Goal: Task Accomplishment & Management: Manage account settings

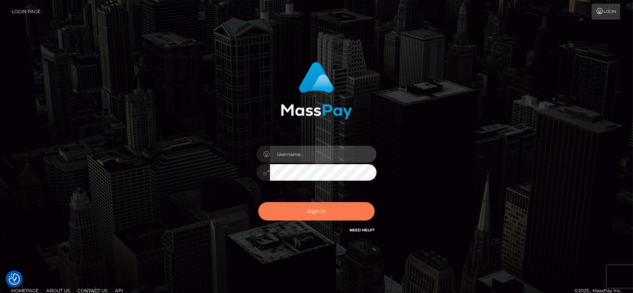
type input "fr.es"
click at [333, 211] on button "Sign in" at bounding box center [316, 211] width 116 height 18
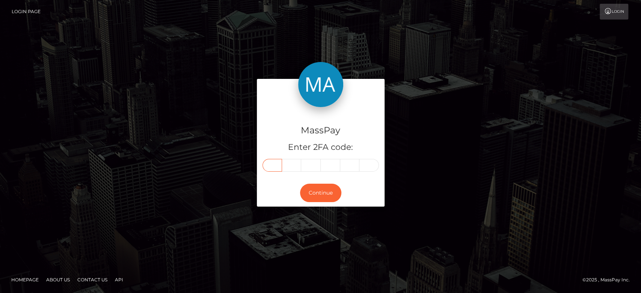
click at [278, 166] on input "text" at bounding box center [272, 165] width 20 height 13
paste input "5"
type input "5"
type input "4"
type input "8"
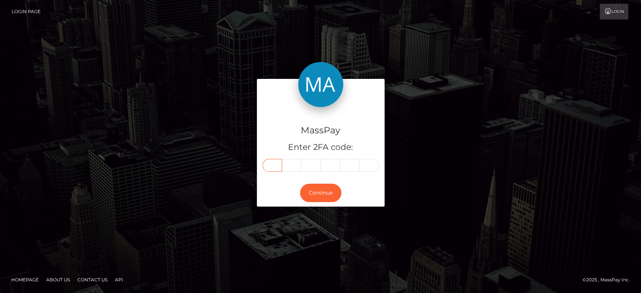
type input "8"
type input "1"
type input "6"
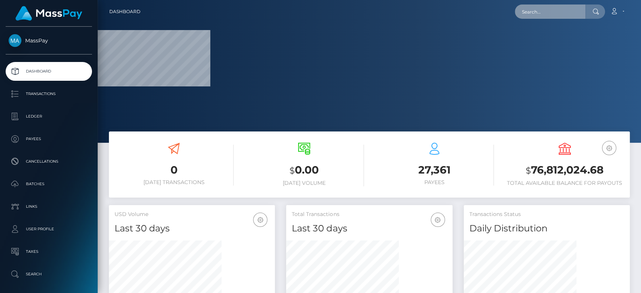
click at [541, 5] on input "text" at bounding box center [550, 12] width 71 height 14
paste input "MSP52acd8b3d9e2501"
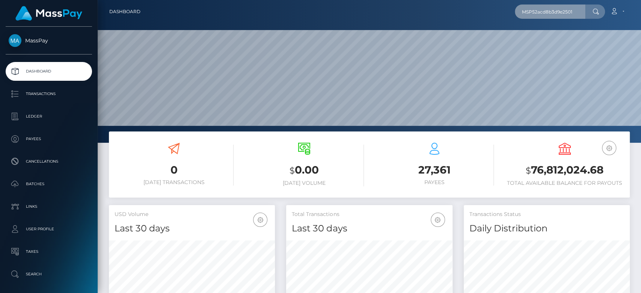
scroll to position [133, 166]
type input "MSP52acd8b3d9e2501"
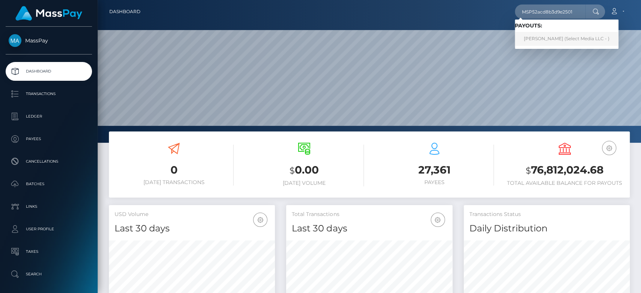
click at [549, 38] on link "Yurani Jacome Cruz (Select Media LLC - )" at bounding box center [567, 39] width 104 height 14
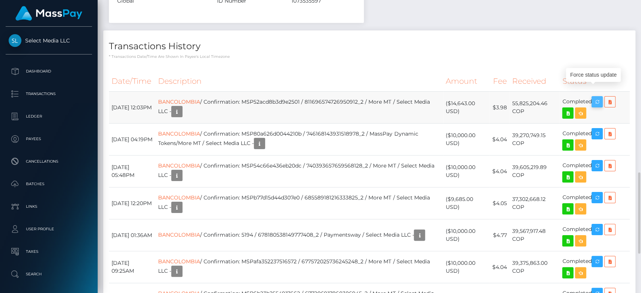
scroll to position [90, 166]
click at [601, 98] on icon "button" at bounding box center [596, 101] width 9 height 9
click at [181, 111] on icon "button" at bounding box center [176, 111] width 9 height 9
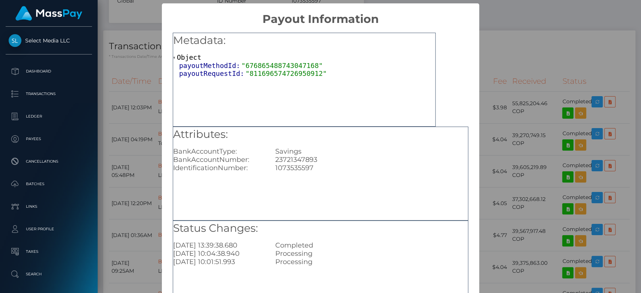
click at [486, 181] on div "× Payout Information Metadata: Object payoutMethodId: "676865488743047168" payo…" at bounding box center [320, 146] width 641 height 293
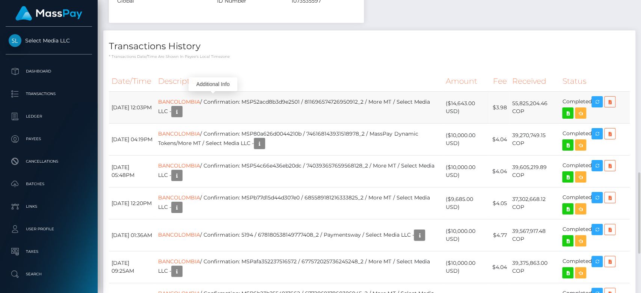
click at [301, 98] on td "BANCOLOMBIA / Confirmation: MSP52acd8b3d9e2501 / 811696574726950912_2 / More MT…" at bounding box center [298, 108] width 287 height 32
copy td "MSP52acd8b3d9e2501"
click at [599, 100] on icon "button" at bounding box center [596, 101] width 9 height 9
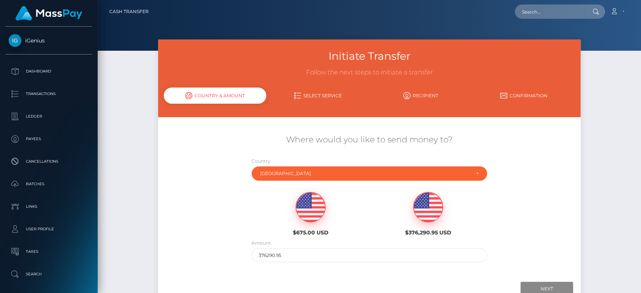
click at [314, 214] on img at bounding box center [310, 207] width 29 height 30
type input "675"
click at [550, 284] on input "Next" at bounding box center [546, 289] width 53 height 14
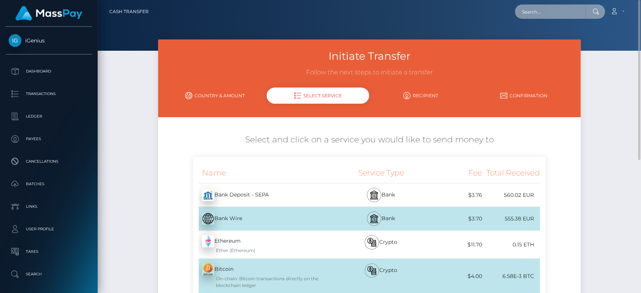
click at [552, 17] on input "text" at bounding box center [550, 12] width 71 height 14
paste input "[EMAIL_ADDRESS][DOMAIN_NAME]"
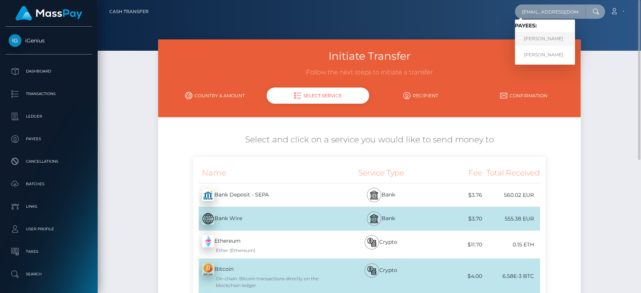
type input "futurwhite@gmail.com"
click at [544, 37] on link "RAYENE BOUZID" at bounding box center [545, 39] width 60 height 14
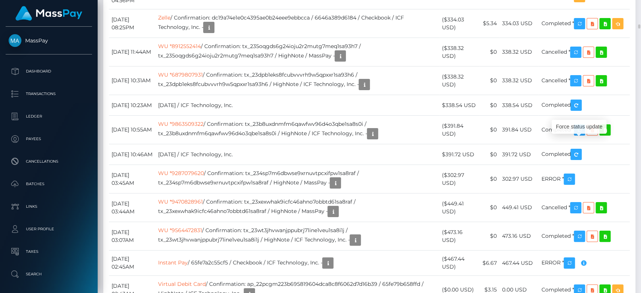
scroll to position [90, 166]
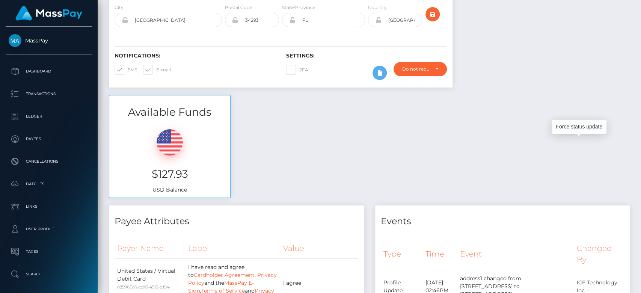
scroll to position [0, 0]
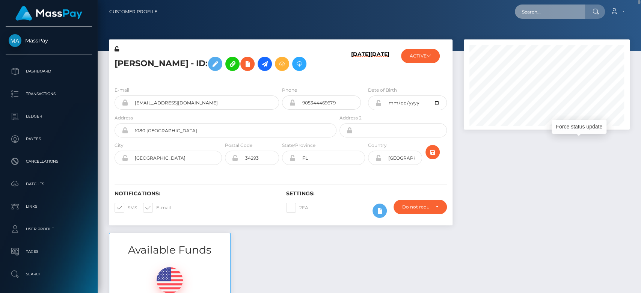
click at [562, 11] on input "text" at bounding box center [550, 12] width 71 height 14
paste input "thomekatrin@gmail.com"
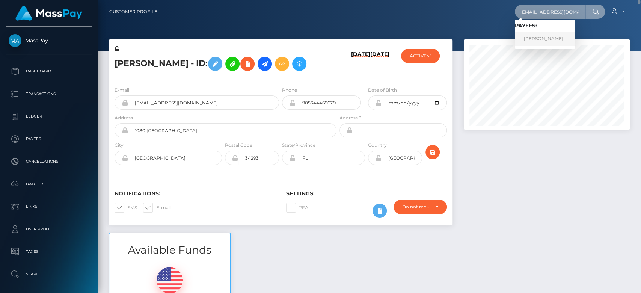
type input "thomekatrin@gmail.com"
click at [550, 38] on link "Katrin LACHIN-THOME" at bounding box center [545, 39] width 60 height 14
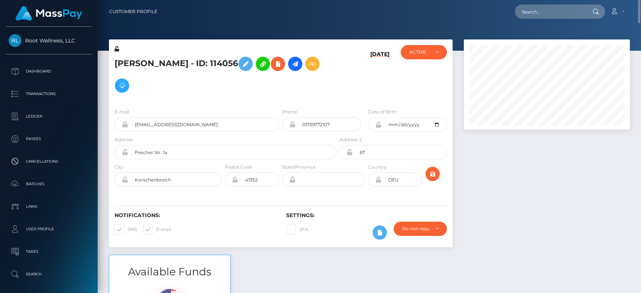
click at [541, 18] on nav "Customer Profile Loading... Loading... Account" at bounding box center [369, 11] width 543 height 23
click at [541, 18] on input "text" at bounding box center [550, 12] width 71 height 14
paste input "denzhy@gmail.com"
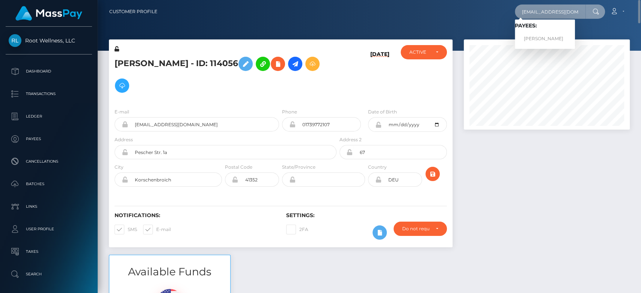
type input "denzhy@gmail.com"
click at [540, 35] on link "LEONTINE KAREN SNOEREN" at bounding box center [545, 39] width 60 height 14
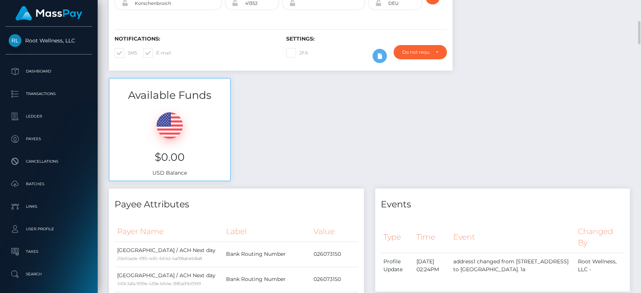
scroll to position [185, 0]
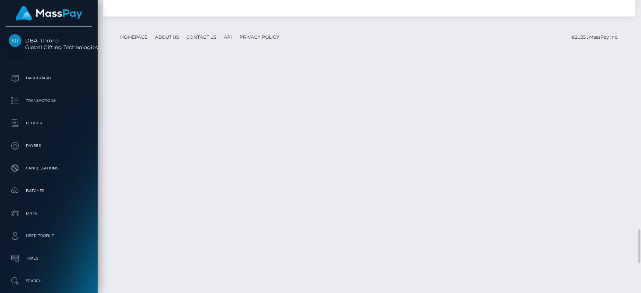
scroll to position [90, 166]
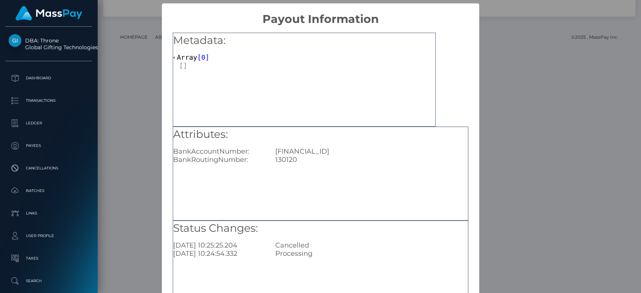
click at [146, 67] on div "× Payout Information Metadata: Array [ 0 ] Attributes: BankAccountNumber: GB50R…" at bounding box center [320, 146] width 641 height 293
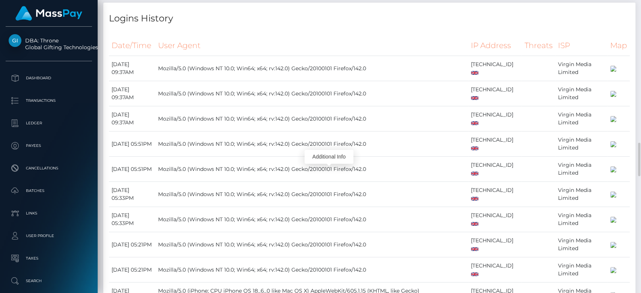
scroll to position [1246, 0]
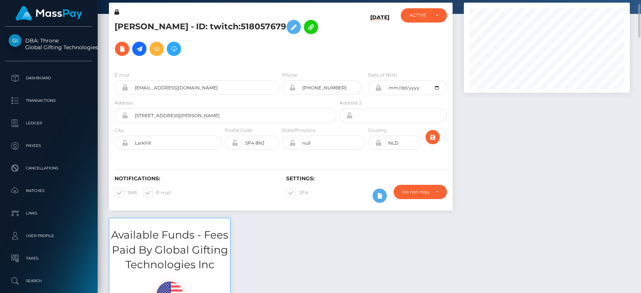
scroll to position [0, 0]
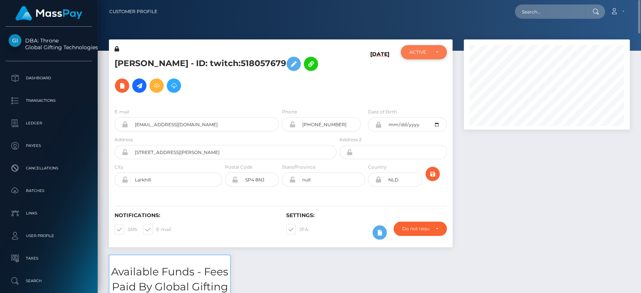
click at [428, 48] on div "ACTIVE" at bounding box center [424, 52] width 46 height 14
click at [541, 13] on input "text" at bounding box center [550, 12] width 71 height 14
paste input "laprietalaprietita@gmail.com"
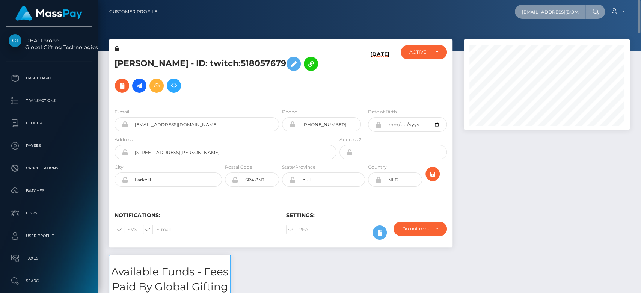
scroll to position [0, 10]
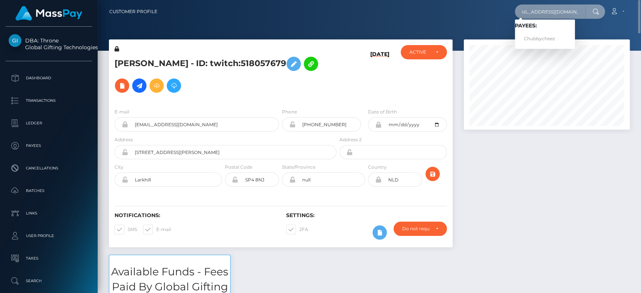
type input "laprietalaprietita@gmail.com"
click at [557, 35] on link "Chubbycheez" at bounding box center [545, 39] width 60 height 14
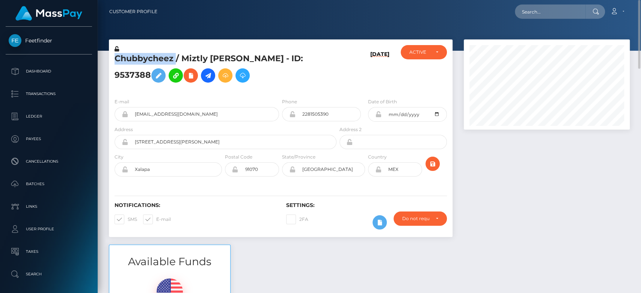
drag, startPoint x: 175, startPoint y: 57, endPoint x: 117, endPoint y: 61, distance: 58.3
click at [117, 61] on h5 "Chubbycheez / Miztly [PERSON_NAME] - ID: 9537388" at bounding box center [223, 69] width 218 height 33
copy h5 "Chubbycheez"
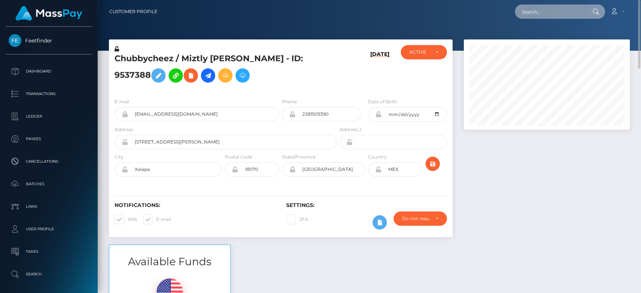
click at [539, 11] on input "text" at bounding box center [550, 12] width 71 height 14
paste input "[EMAIL_ADDRESS][DOMAIN_NAME]"
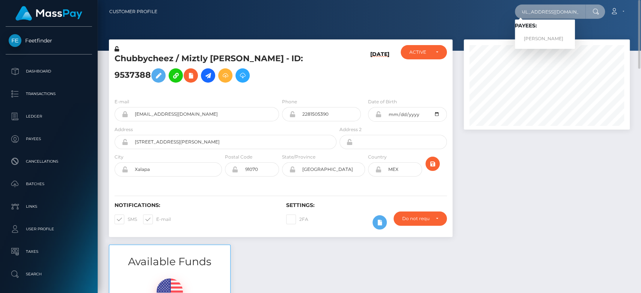
type input "[EMAIL_ADDRESS][DOMAIN_NAME]"
click at [542, 36] on link "[PERSON_NAME]" at bounding box center [545, 39] width 60 height 14
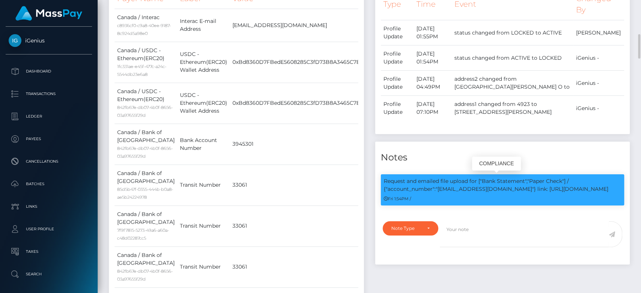
scroll to position [90, 166]
click at [511, 152] on h4 "Notes" at bounding box center [503, 157] width 244 height 13
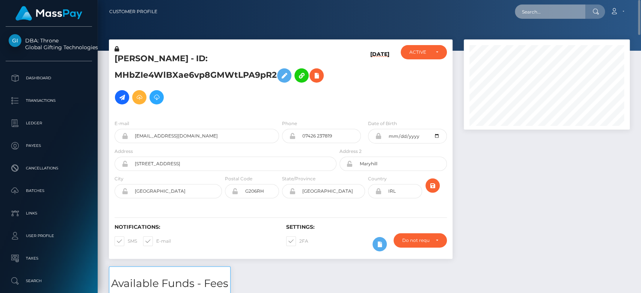
click at [548, 14] on input "text" at bounding box center [550, 12] width 71 height 14
paste input "[EMAIL_ADDRESS][DOMAIN_NAME]"
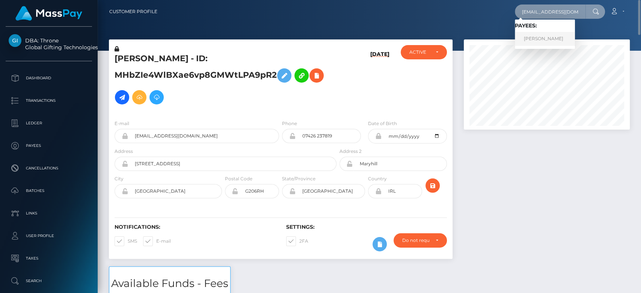
type input "[EMAIL_ADDRESS][DOMAIN_NAME]"
click at [541, 42] on link "[PERSON_NAME]" at bounding box center [545, 39] width 60 height 14
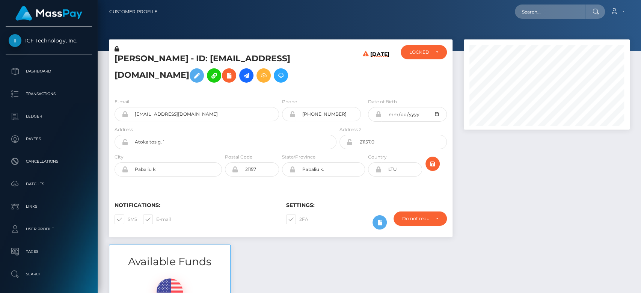
scroll to position [90, 166]
click at [434, 54] on div "LOCKED" at bounding box center [423, 52] width 29 height 6
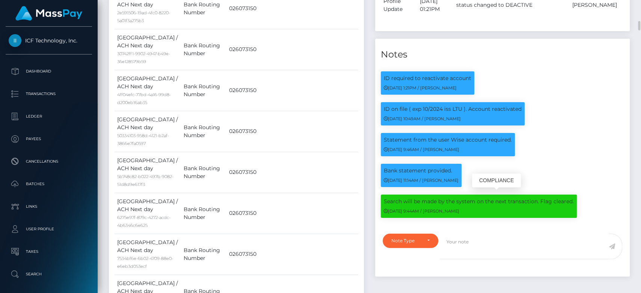
scroll to position [617, 0]
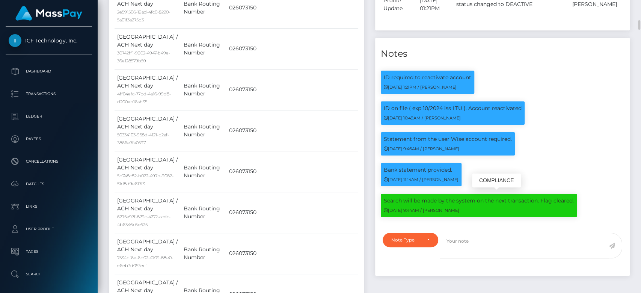
click at [470, 194] on div "Bank statement provided. 03/16/23 11:14AM / Dan Cirnat" at bounding box center [502, 178] width 255 height 31
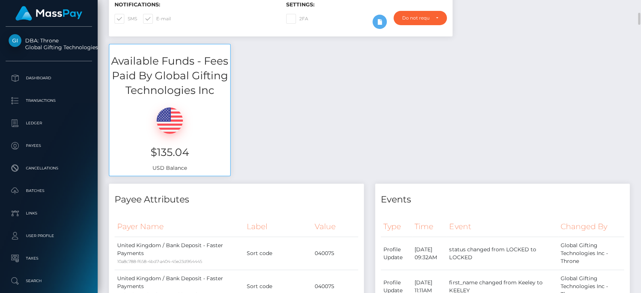
scroll to position [227, 0]
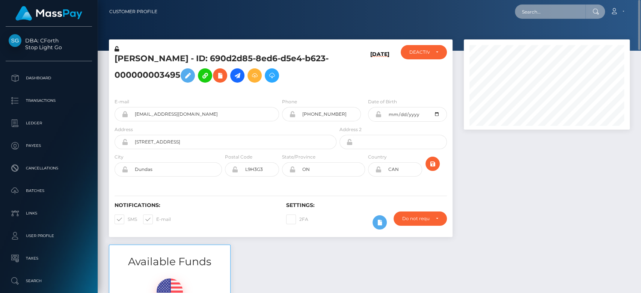
click at [539, 8] on input "text" at bounding box center [550, 12] width 71 height 14
paste input "MSP1b590244f818e37"
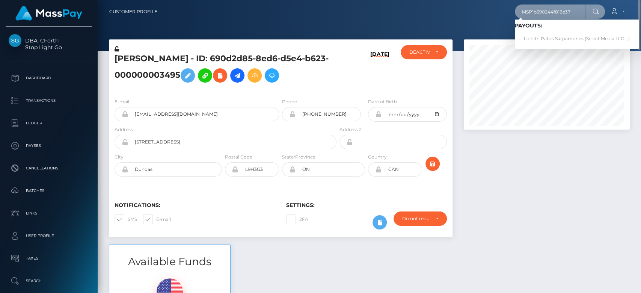
type input "MSP1b590244f818e37"
click at [541, 36] on link "Loinith Patos Sarpamones (Select Media LLC - )" at bounding box center [577, 39] width 124 height 14
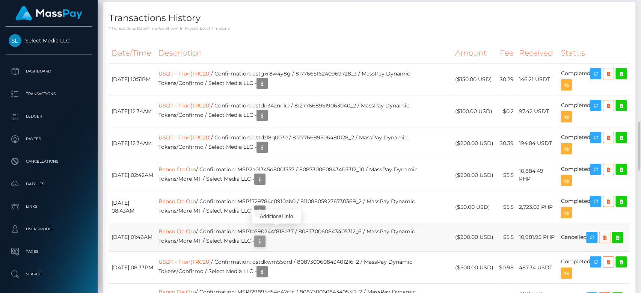
scroll to position [90, 166]
click at [264, 236] on icon "button" at bounding box center [259, 240] width 9 height 9
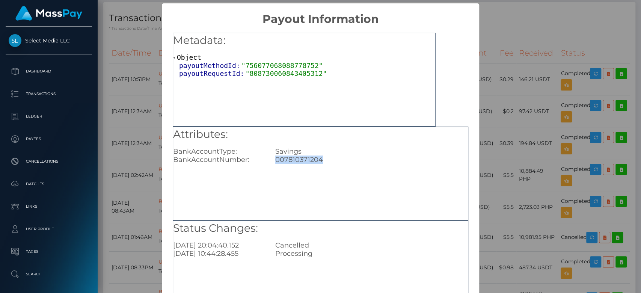
drag, startPoint x: 324, startPoint y: 156, endPoint x: 273, endPoint y: 158, distance: 51.8
click at [273, 158] on div "007810371204" at bounding box center [372, 159] width 204 height 8
copy div "007810371204"
click at [505, 205] on div "× Payout Information Metadata: Object payoutMethodId: "756077068088778752" payo…" at bounding box center [320, 146] width 641 height 293
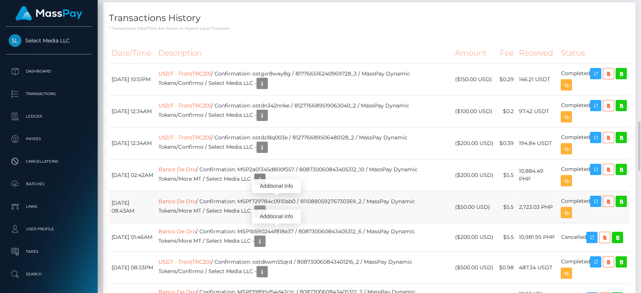
click at [264, 206] on icon "button" at bounding box center [259, 210] width 9 height 9
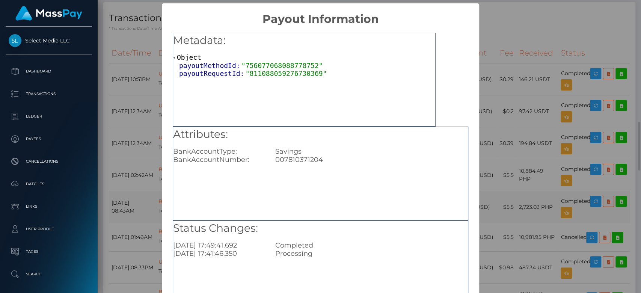
scroll to position [0, 0]
click at [502, 163] on div "× Payout Information Metadata: Object payoutMethodId: "756077068088778752" payo…" at bounding box center [320, 146] width 641 height 293
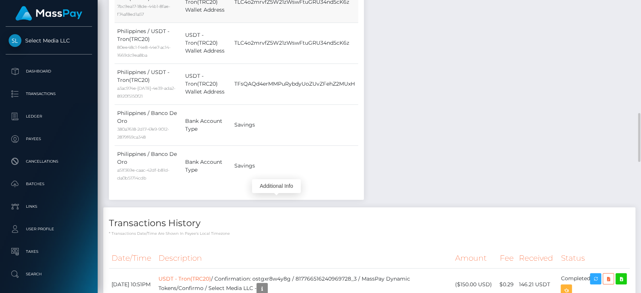
scroll to position [495, 0]
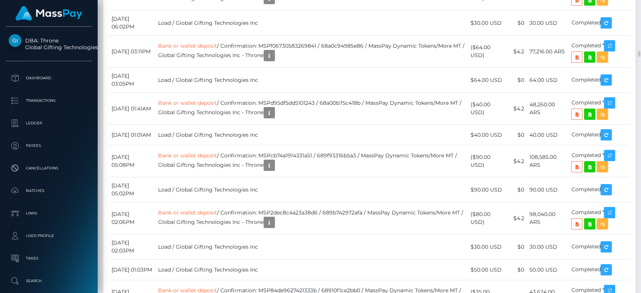
scroll to position [2708, 0]
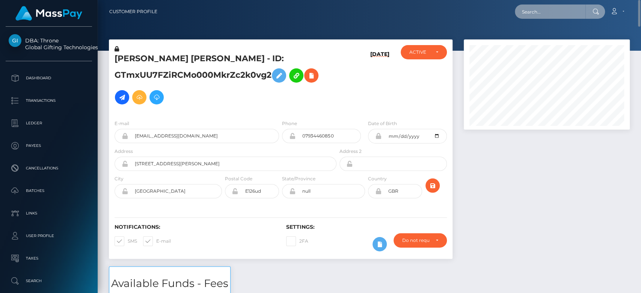
click at [535, 8] on input "text" at bounding box center [550, 12] width 71 height 14
paste input "[EMAIL_ADDRESS][DOMAIN_NAME]"
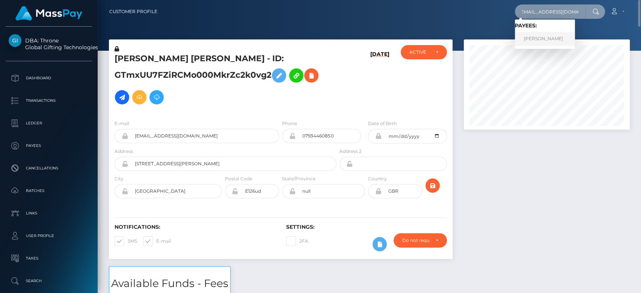
type input "leahmarks119@gmail.com"
click at [564, 38] on link "ABDULLAH ANWER KHAN" at bounding box center [545, 39] width 60 height 14
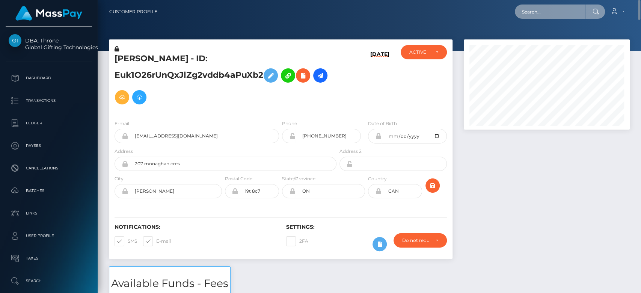
click at [547, 10] on input "text" at bounding box center [550, 12] width 71 height 14
paste input "thelucid.artemis@gmail.com"
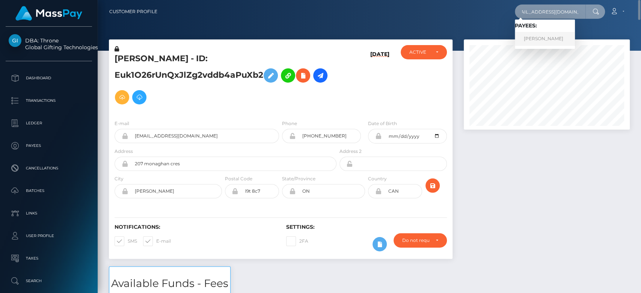
type input "thelucid.artemis@gmail.com"
click at [553, 35] on link "SELAH MARIE BURTON" at bounding box center [545, 39] width 60 height 14
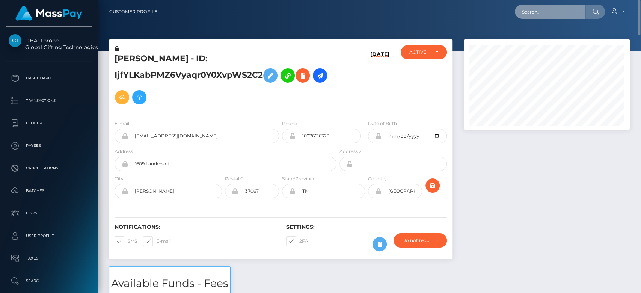
click at [580, 17] on input "text" at bounding box center [550, 12] width 71 height 14
paste input "[EMAIL_ADDRESS][DOMAIN_NAME]"
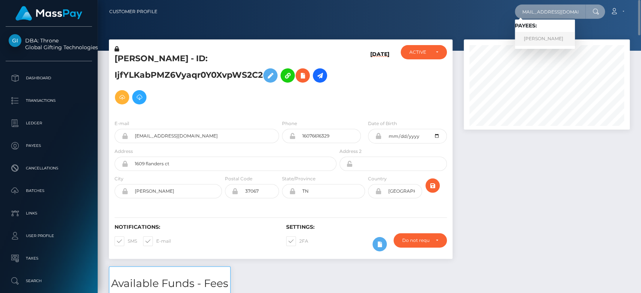
type input "[EMAIL_ADDRESS][DOMAIN_NAME]"
click at [555, 36] on link "Amy Evans" at bounding box center [545, 39] width 60 height 14
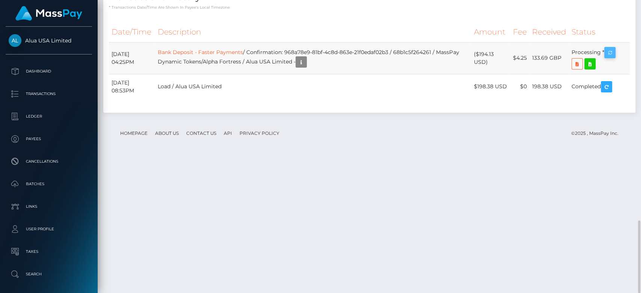
scroll to position [90, 166]
click at [612, 57] on icon "button" at bounding box center [609, 52] width 9 height 9
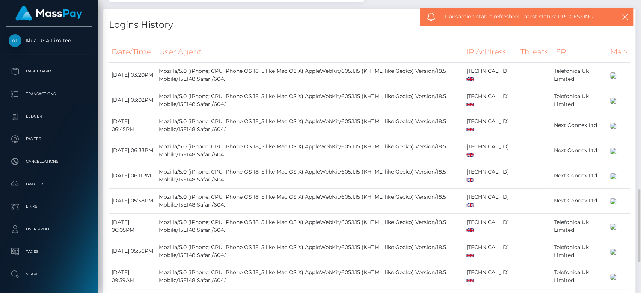
scroll to position [508, 0]
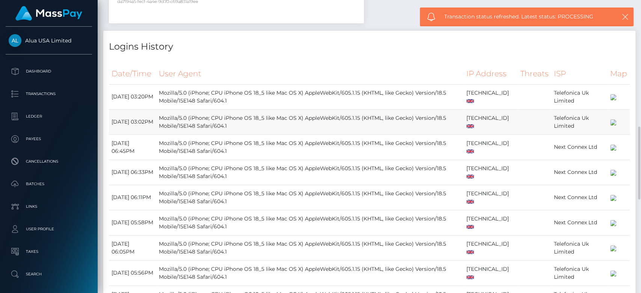
click at [333, 134] on td "Mozilla/5.0 (iPhone; CPU iPhone OS 18_5 like Mac OS X) AppleWebKit/605.1.15 (KH…" at bounding box center [309, 121] width 307 height 25
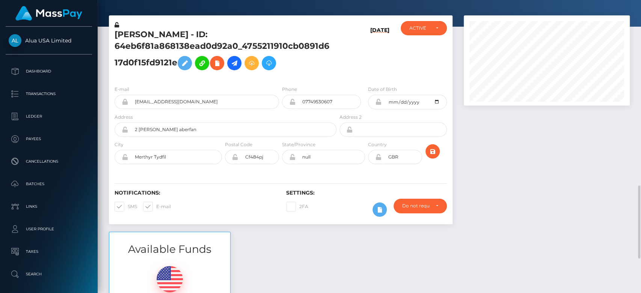
scroll to position [0, 0]
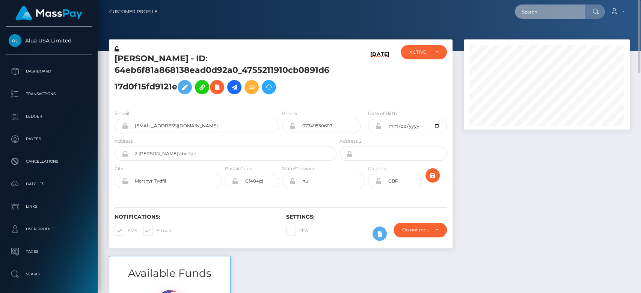
click at [551, 13] on input "text" at bounding box center [550, 12] width 71 height 14
paste input "futurwhite@gmail.com"
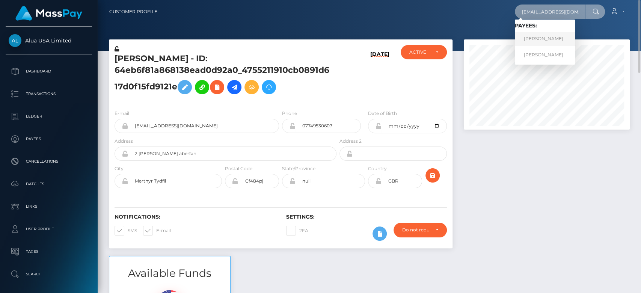
type input "futurwhite@gmail.com"
click at [549, 35] on link "RAYENE BOUZID" at bounding box center [545, 39] width 60 height 14
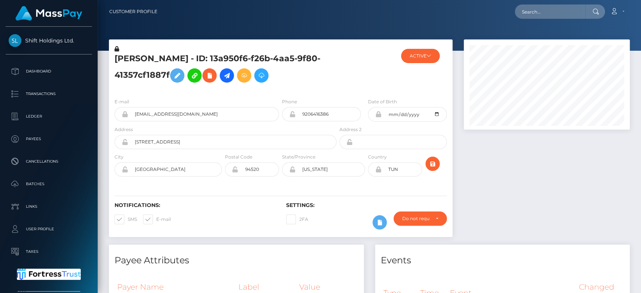
scroll to position [90, 166]
click at [212, 77] on icon at bounding box center [209, 75] width 9 height 9
select select
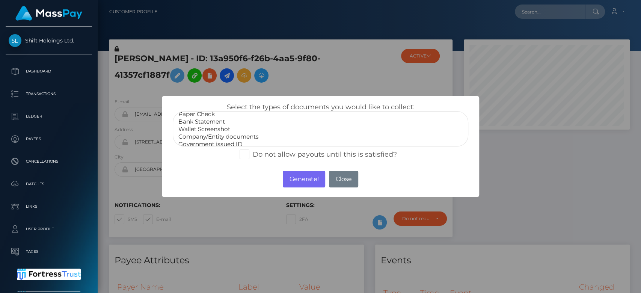
scroll to position [0, 0]
click at [317, 78] on div "× Select the types of documents you would like to collect: Paper Check Bank Sta…" at bounding box center [320, 146] width 641 height 293
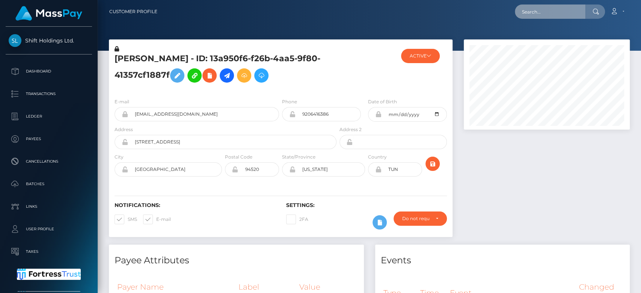
click at [544, 10] on input "text" at bounding box center [550, 12] width 71 height 14
paste input "[EMAIL_ADDRESS][DOMAIN_NAME]"
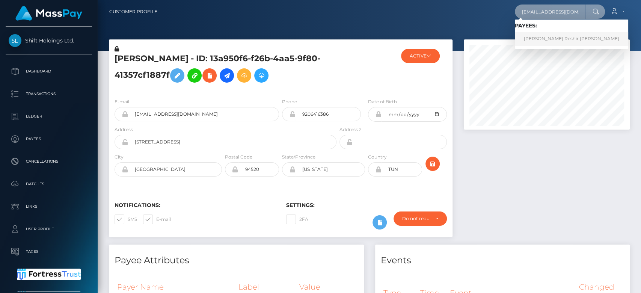
type input "[EMAIL_ADDRESS][DOMAIN_NAME]"
click at [560, 32] on link "Tamiah Reshir Thomas" at bounding box center [571, 39] width 113 height 14
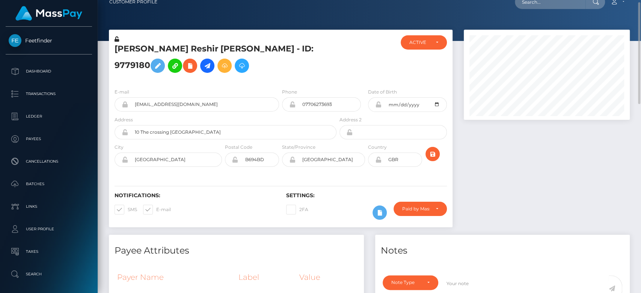
scroll to position [9, 0]
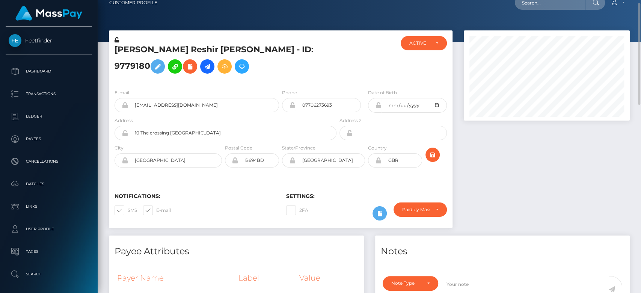
click at [156, 213] on span at bounding box center [156, 210] width 0 height 6
click at [156, 210] on input "E-mail" at bounding box center [158, 207] width 5 height 5
checkbox input "false"
click at [128, 213] on span at bounding box center [128, 210] width 0 height 6
click at [128, 210] on input "SMS" at bounding box center [130, 207] width 5 height 5
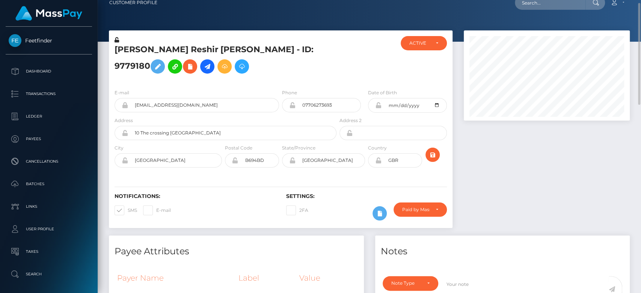
checkbox input "false"
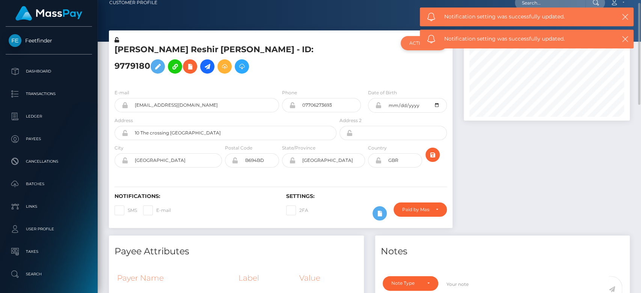
click at [414, 45] on div "ACTIVE" at bounding box center [419, 43] width 20 height 6
click at [417, 90] on link "CLOSED" at bounding box center [424, 95] width 46 height 14
select select "CLOSED"
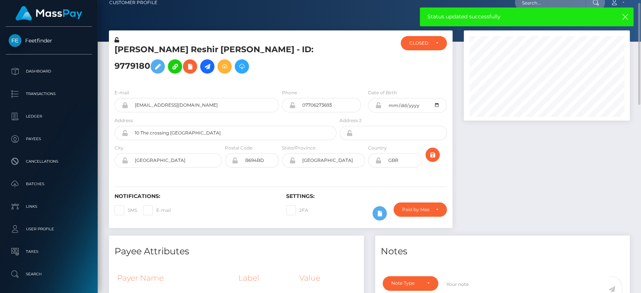
click at [556, 206] on div at bounding box center [546, 132] width 177 height 205
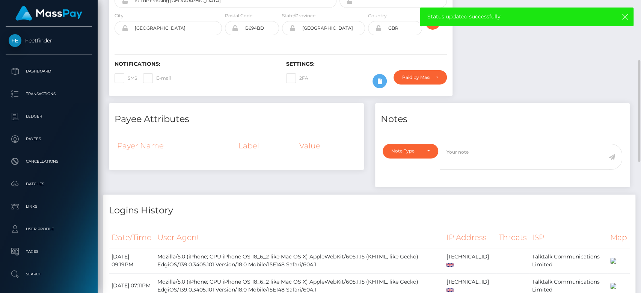
scroll to position [154, 0]
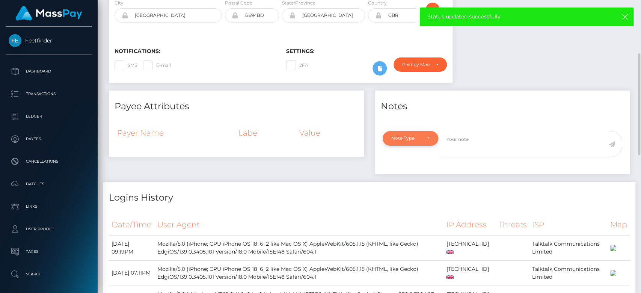
drag, startPoint x: 556, startPoint y: 206, endPoint x: 422, endPoint y: 150, distance: 144.8
click at [321, 153] on div "Payer Name Label Value" at bounding box center [236, 138] width 244 height 30
click at [396, 141] on div "Note Type" at bounding box center [406, 138] width 30 height 6
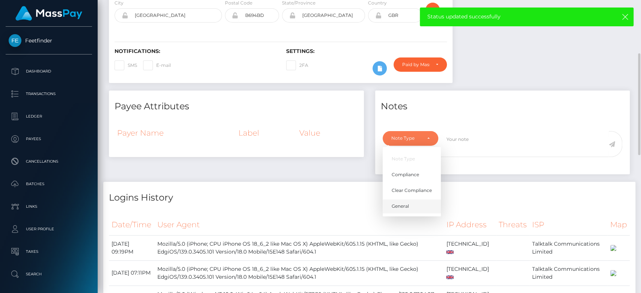
click at [401, 209] on span "General" at bounding box center [400, 206] width 17 height 7
select select "GENERAL"
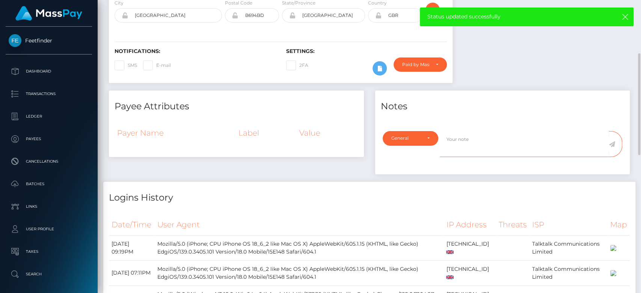
click at [453, 155] on textarea at bounding box center [524, 144] width 169 height 26
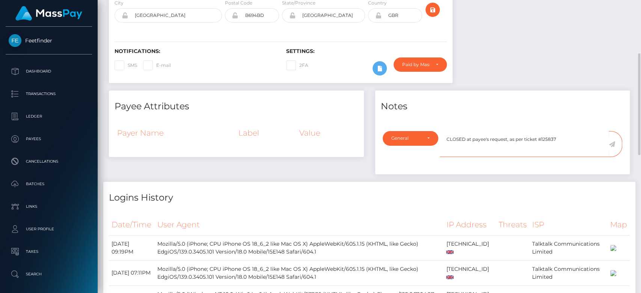
type textarea "CLOSED at payee's request, as per ticket #125837"
click at [611, 147] on icon at bounding box center [612, 144] width 6 height 6
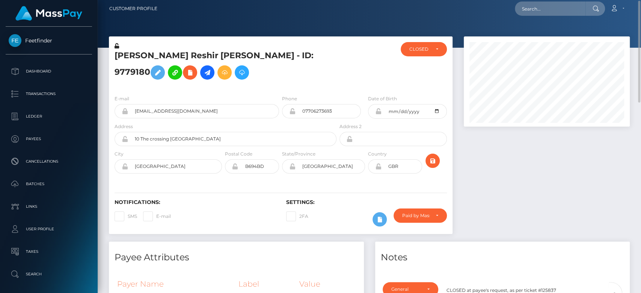
scroll to position [3, 0]
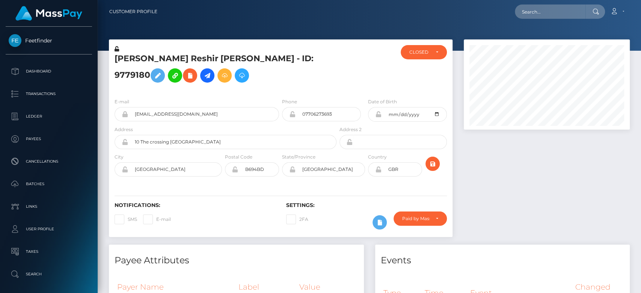
scroll to position [90, 166]
click at [488, 164] on div at bounding box center [546, 141] width 177 height 205
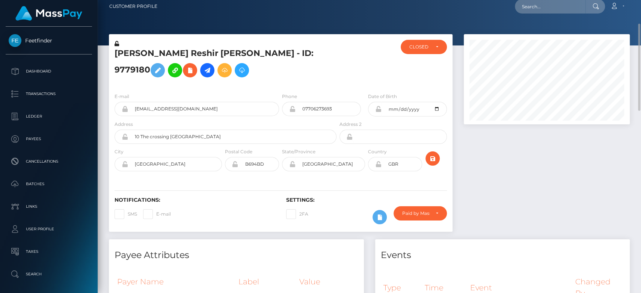
scroll to position [0, 0]
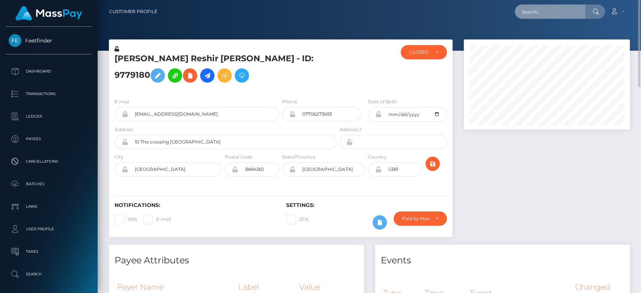
click at [564, 13] on input "text" at bounding box center [550, 12] width 71 height 14
paste input "[EMAIL_ADDRESS][DOMAIN_NAME]"
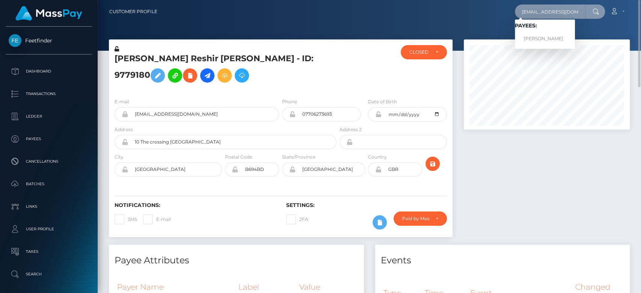
type input "[EMAIL_ADDRESS][DOMAIN_NAME]"
click at [553, 37] on link "Beata Haaso" at bounding box center [545, 39] width 60 height 14
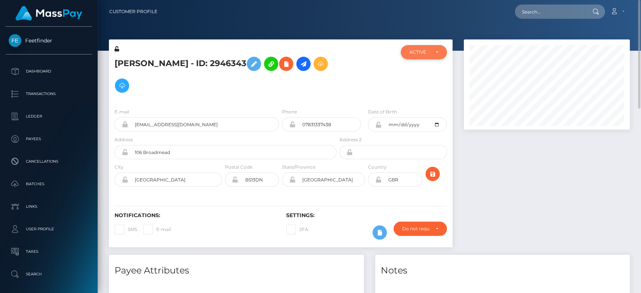
click at [426, 55] on div "ACTIVE" at bounding box center [419, 52] width 20 height 6
click at [425, 103] on span "CLOSED" at bounding box center [419, 104] width 19 height 7
select select "CLOSED"
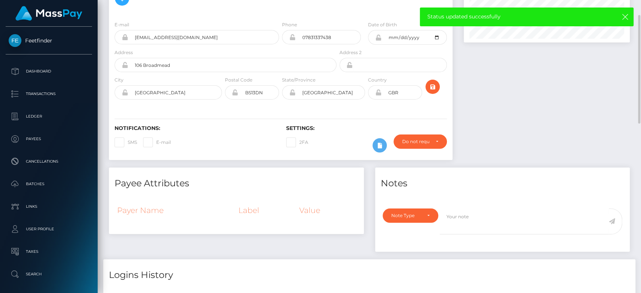
scroll to position [89, 0]
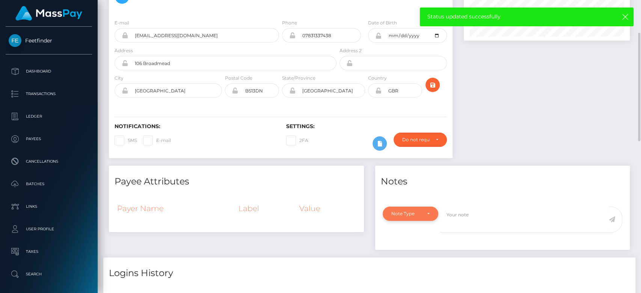
click at [429, 206] on div "Note Type" at bounding box center [411, 213] width 56 height 14
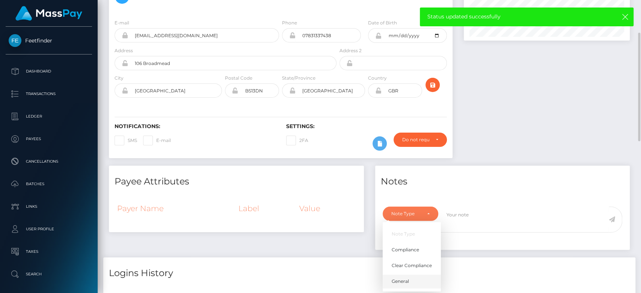
click at [404, 274] on link "General" at bounding box center [412, 281] width 58 height 14
select select "GENERAL"
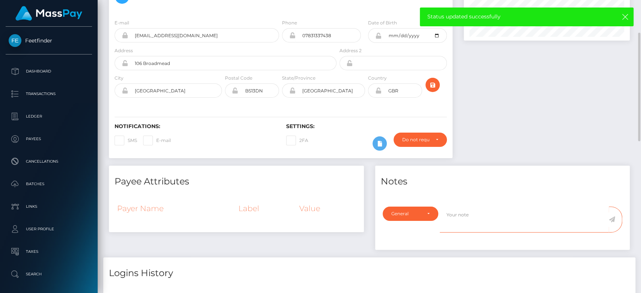
click at [450, 206] on textarea at bounding box center [524, 219] width 169 height 26
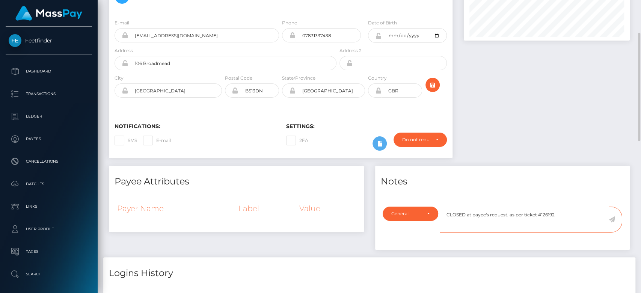
type textarea "CLOSED at payee's request, as per ticket #126192"
click at [613, 216] on icon at bounding box center [612, 219] width 6 height 6
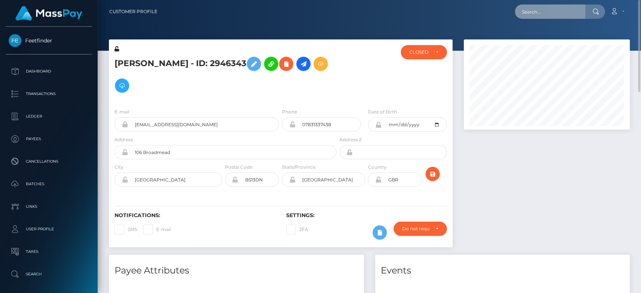
click at [535, 11] on input "text" at bounding box center [550, 12] width 71 height 14
paste input "[EMAIL_ADDRESS][DOMAIN_NAME]"
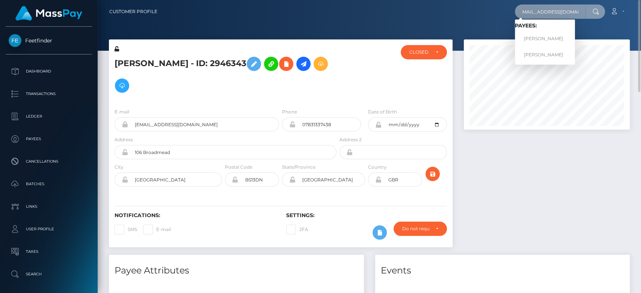
type input "[EMAIL_ADDRESS][DOMAIN_NAME]"
click at [541, 38] on link "JADE MERRITT" at bounding box center [545, 39] width 60 height 14
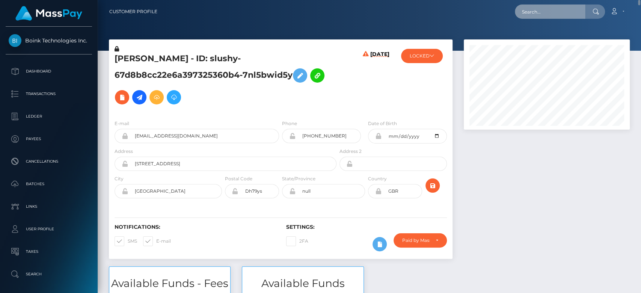
paste input "selenethegoddess21@gmail.com"
click at [546, 13] on input "selenethegoddess21@gmail.com" at bounding box center [550, 12] width 71 height 14
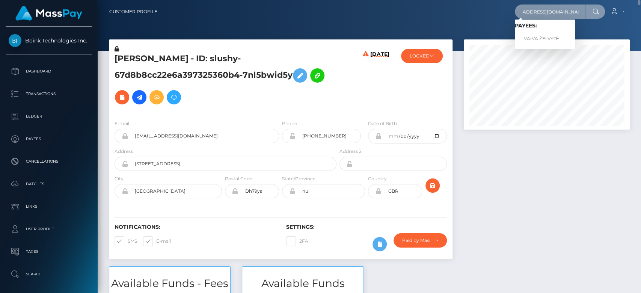
type input "selenethegoddess21@gmail.com"
click at [546, 36] on link "VAIVA ŽELVYTĖ" at bounding box center [545, 39] width 60 height 14
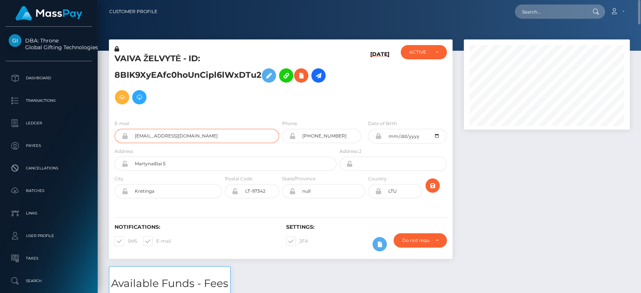
drag, startPoint x: 228, startPoint y: 140, endPoint x: 129, endPoint y: 134, distance: 99.3
click at [129, 134] on input "selenethegoddess21@gmail.com" at bounding box center [203, 136] width 151 height 14
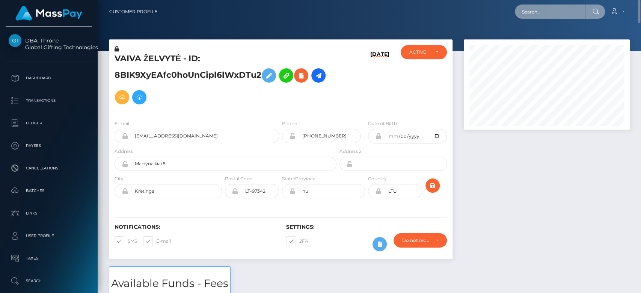
paste input "alexis.treas13@gmail.com"
click at [545, 15] on input "alexis.treas13@gmail.com" at bounding box center [550, 12] width 71 height 14
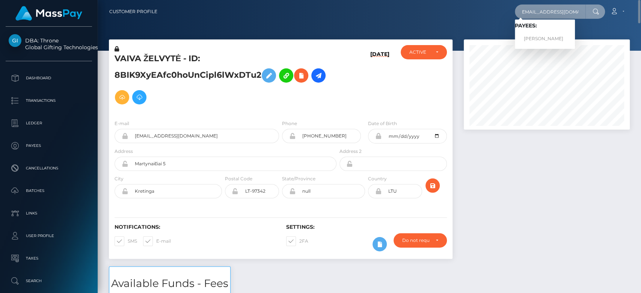
type input "alexis.treas13@gmail.com"
click at [542, 35] on link "ALEXIS TREAS" at bounding box center [545, 39] width 60 height 14
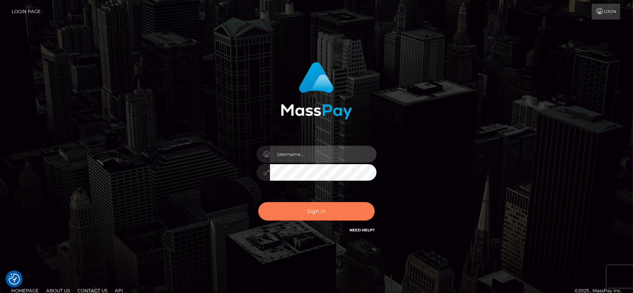
type input "[DOMAIN_NAME]"
click at [327, 207] on button "Sign in" at bounding box center [316, 211] width 116 height 18
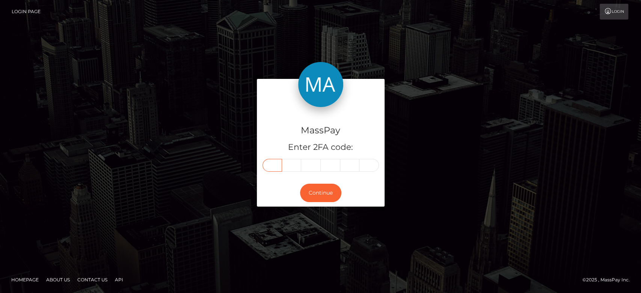
click at [271, 163] on input "text" at bounding box center [272, 165] width 20 height 13
paste input "9"
type input "9"
type input "4"
type input "2"
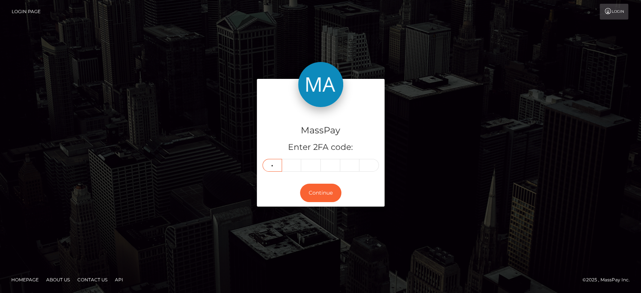
type input "3"
type input "5"
type input "1"
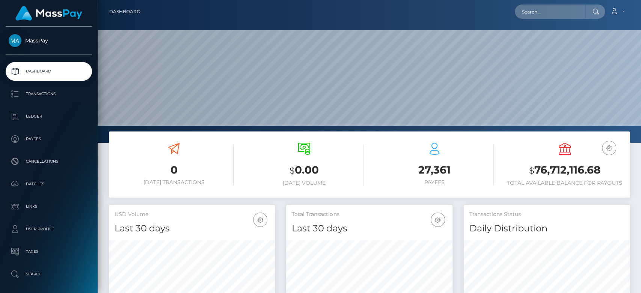
scroll to position [133, 166]
click at [543, 6] on input "text" at bounding box center [550, 12] width 71 height 14
paste input "[EMAIL_ADDRESS][DOMAIN_NAME]"
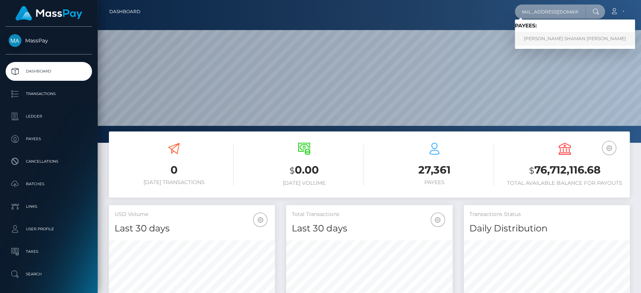
type input "[EMAIL_ADDRESS][DOMAIN_NAME]"
click at [542, 43] on link "KEELEY SHAMAN BROOKSBANK" at bounding box center [575, 39] width 120 height 14
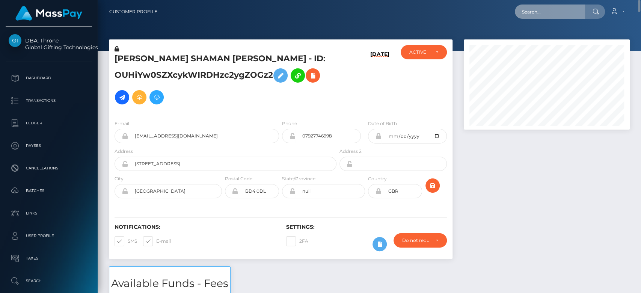
click at [528, 12] on input "text" at bounding box center [550, 12] width 71 height 14
paste input "denzhy@gmail.com"
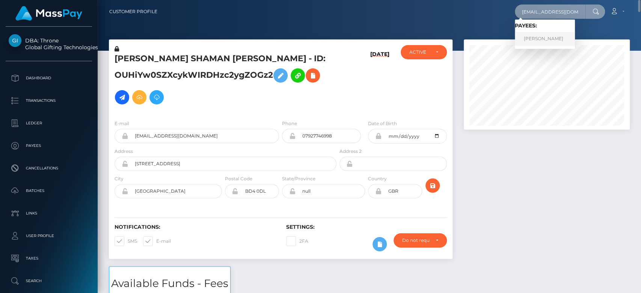
type input "denzhy@gmail.com"
click at [548, 36] on link "LEONTINE KAREN SNOEREN" at bounding box center [545, 39] width 60 height 14
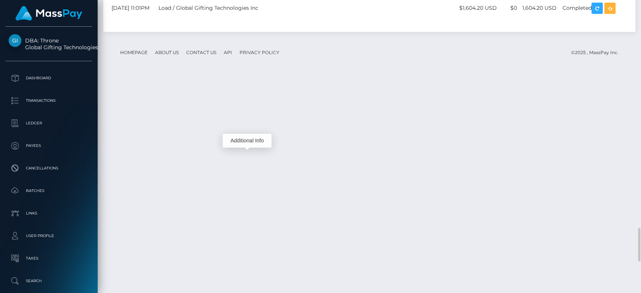
scroll to position [90, 166]
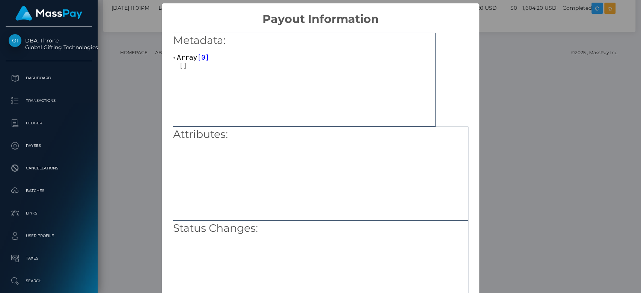
click at [154, 160] on div "× Payout Information Metadata: Array [ 0 ] Attributes: Status Changes: OK No Ca…" at bounding box center [320, 146] width 641 height 293
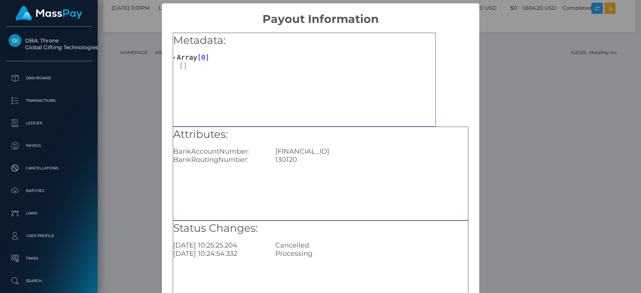
click at [154, 142] on div "× Payout Information Metadata: Array [ 0 ] Attributes: BankAccountNumber: GB50R…" at bounding box center [320, 146] width 641 height 293
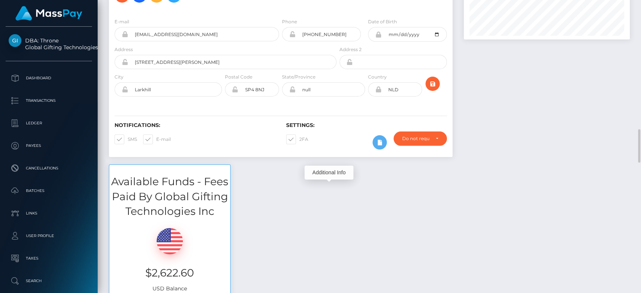
scroll to position [0, 0]
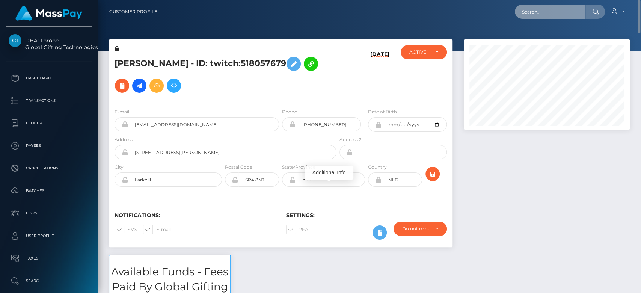
click at [525, 10] on input "text" at bounding box center [550, 12] width 71 height 14
paste input "jkim61582@gmail.com"
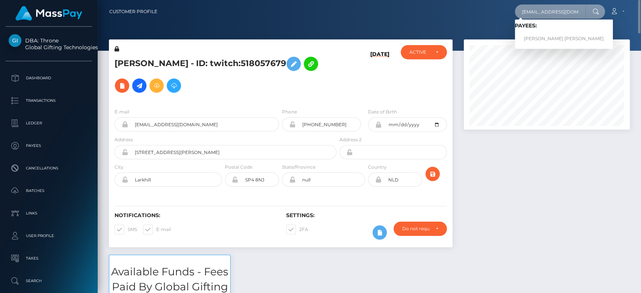
type input "jkim61582@gmail.com"
click at [551, 33] on link "JOSHUA AUDIE BJORN WARRINGTON" at bounding box center [564, 39] width 98 height 14
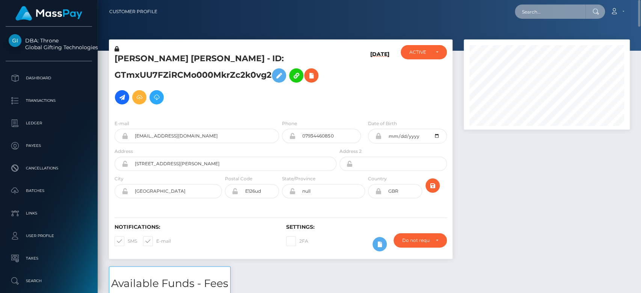
click at [553, 15] on input "text" at bounding box center [550, 12] width 71 height 14
paste input "[EMAIL_ADDRESS][DOMAIN_NAME]"
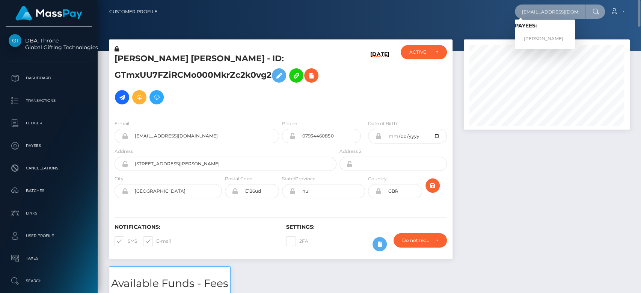
type input "[EMAIL_ADDRESS][DOMAIN_NAME]"
click at [541, 35] on link "IONUT TABORA" at bounding box center [545, 39] width 60 height 14
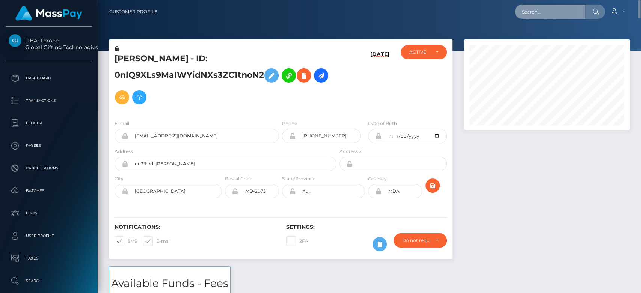
click at [548, 11] on input "text" at bounding box center [550, 12] width 71 height 14
paste input "[EMAIL_ADDRESS][DOMAIN_NAME]"
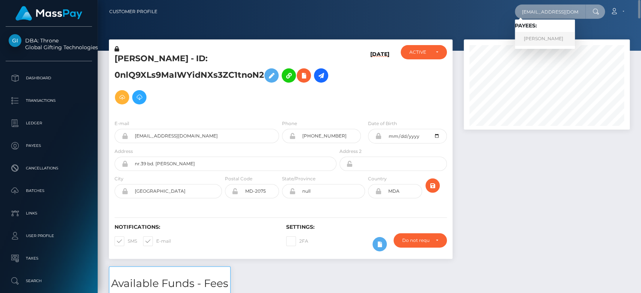
type input "[EMAIL_ADDRESS][DOMAIN_NAME]"
click at [549, 35] on link "CHLOE MAE LANGE" at bounding box center [545, 39] width 60 height 14
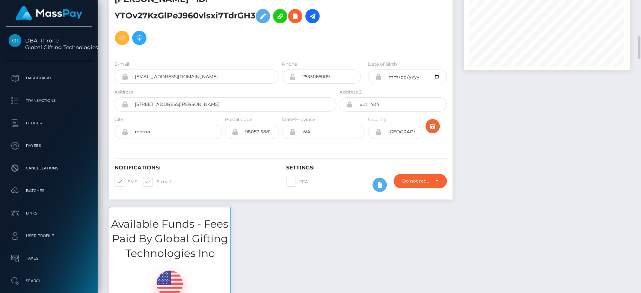
scroll to position [58, 0]
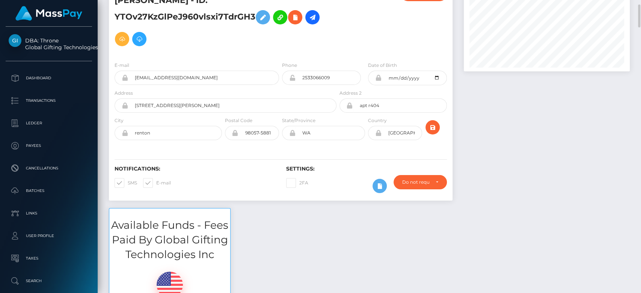
click at [156, 183] on span at bounding box center [156, 183] width 0 height 6
click at [156, 183] on input "E-mail" at bounding box center [158, 180] width 5 height 5
checkbox input "false"
click at [128, 182] on span at bounding box center [128, 183] width 0 height 6
click at [128, 182] on input "SMS" at bounding box center [130, 180] width 5 height 5
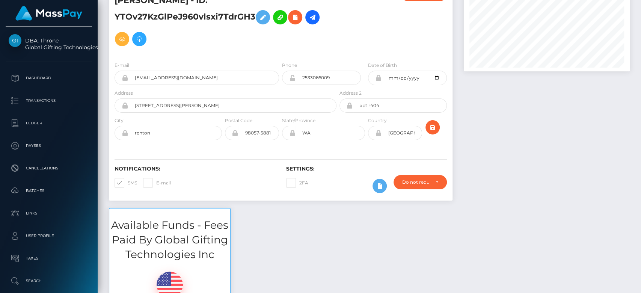
checkbox input "false"
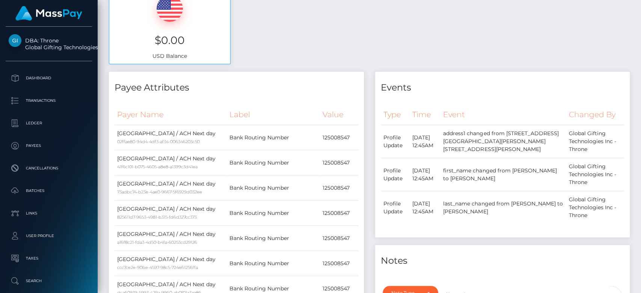
scroll to position [0, 0]
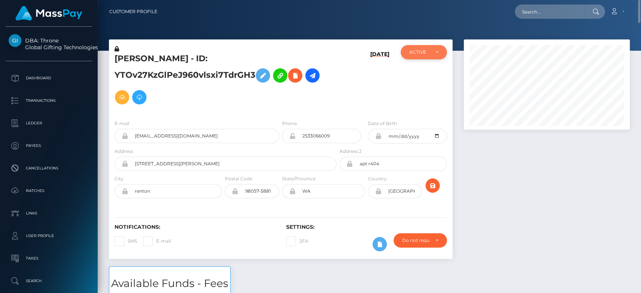
click at [427, 52] on div "ACTIVE" at bounding box center [419, 52] width 20 height 6
click at [420, 103] on span "CLOSED" at bounding box center [419, 104] width 19 height 7
select select "CLOSED"
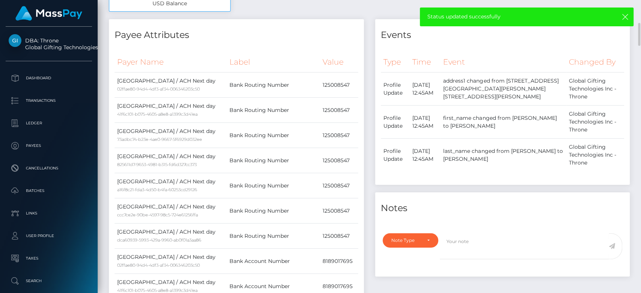
scroll to position [393, 0]
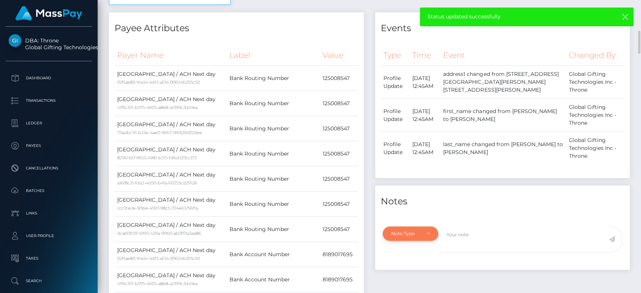
click at [423, 231] on div "Note Type" at bounding box center [410, 233] width 38 height 6
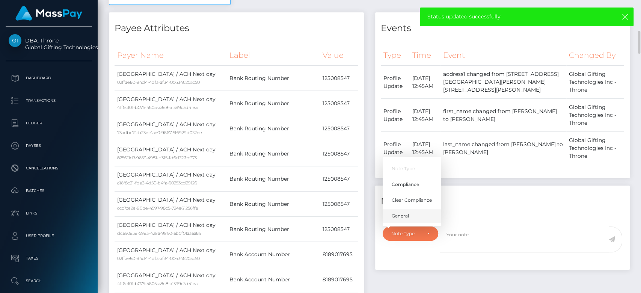
click at [406, 218] on link "General" at bounding box center [412, 216] width 58 height 14
select select "GENERAL"
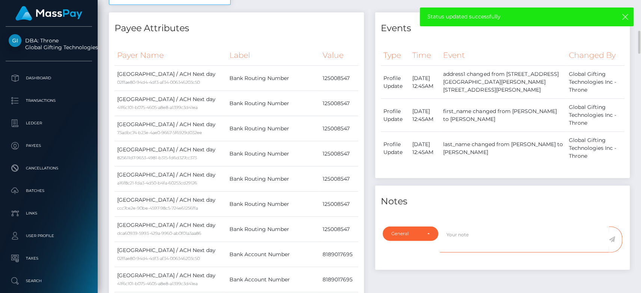
click at [447, 236] on textarea at bounding box center [524, 239] width 169 height 26
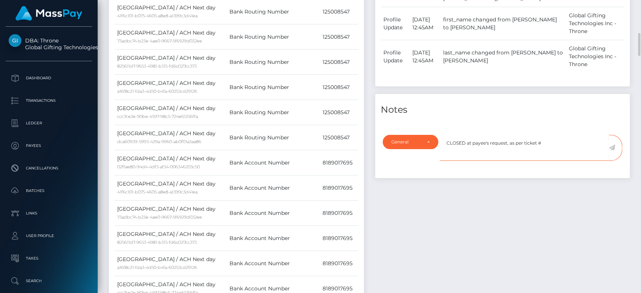
scroll to position [487, 0]
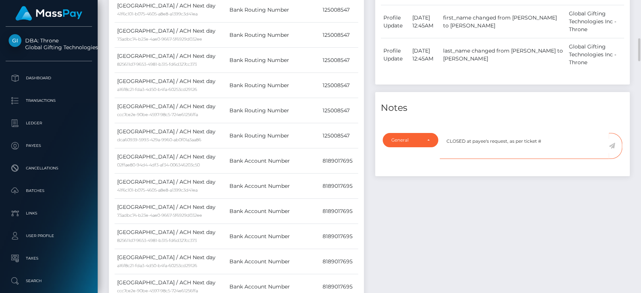
click at [543, 140] on textarea "CLOSED at payee's request, as per ticket #" at bounding box center [524, 146] width 169 height 26
type textarea "CLOSED at payee's request, as per ticket #125669"
click at [610, 145] on icon at bounding box center [612, 146] width 6 height 6
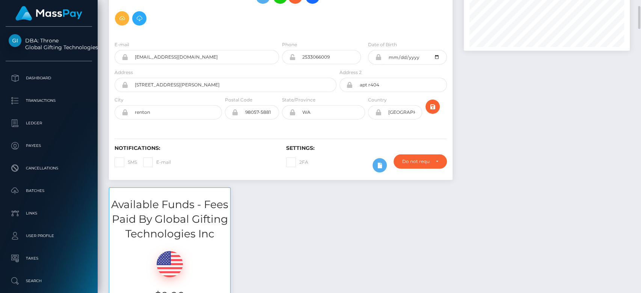
scroll to position [106, 0]
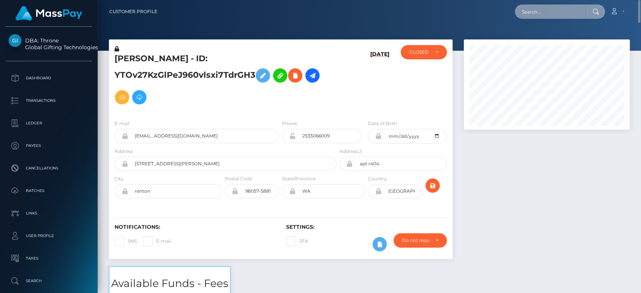
click at [538, 14] on input "text" at bounding box center [550, 12] width 71 height 14
paste input "[EMAIL_ADDRESS][DOMAIN_NAME]"
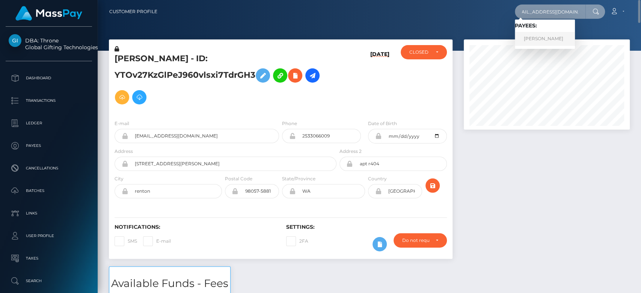
type input "[EMAIL_ADDRESS][DOMAIN_NAME]"
click at [556, 36] on link "ALYSON TAYLOR VONSTEIN" at bounding box center [545, 39] width 60 height 14
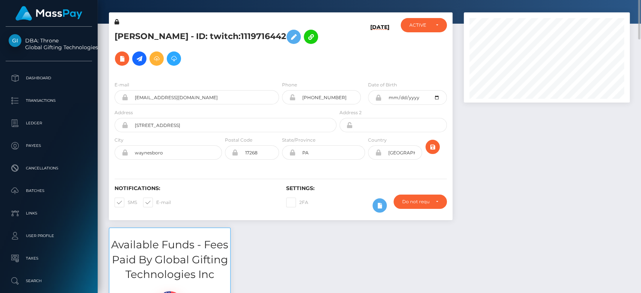
scroll to position [21, 0]
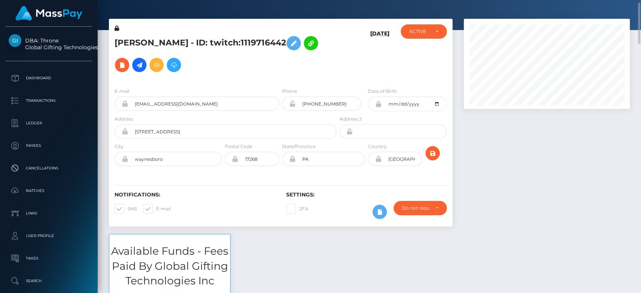
click at [156, 206] on span at bounding box center [156, 209] width 0 height 6
click at [156, 204] on input "E-mail" at bounding box center [158, 206] width 5 height 5
checkbox input "false"
click at [128, 206] on span at bounding box center [128, 209] width 0 height 6
click at [128, 204] on input "SMS" at bounding box center [130, 206] width 5 height 5
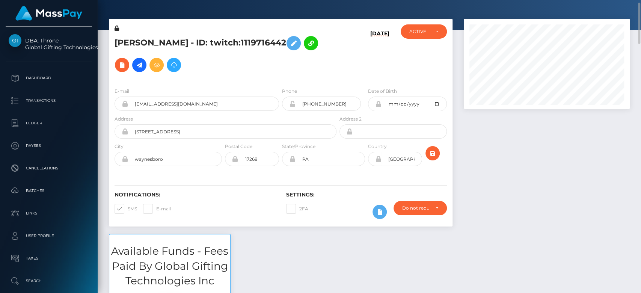
checkbox input "false"
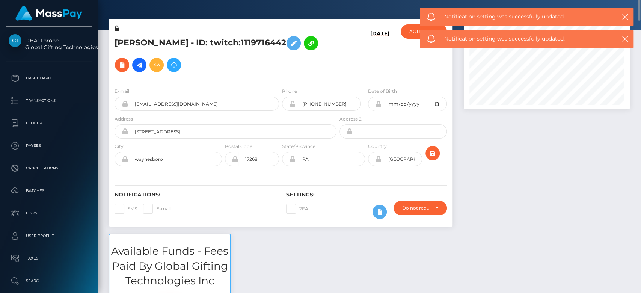
scroll to position [0, 0]
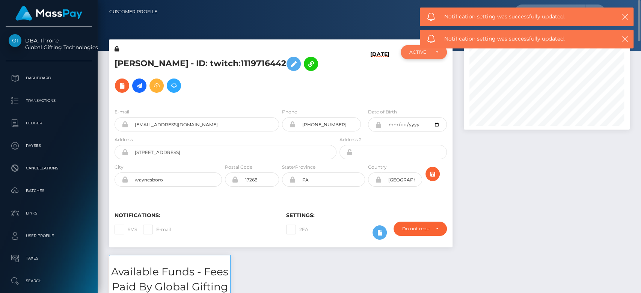
click at [416, 52] on div "ACTIVE" at bounding box center [419, 52] width 20 height 6
click at [425, 104] on span "CLOSED" at bounding box center [419, 104] width 19 height 7
select select "CLOSED"
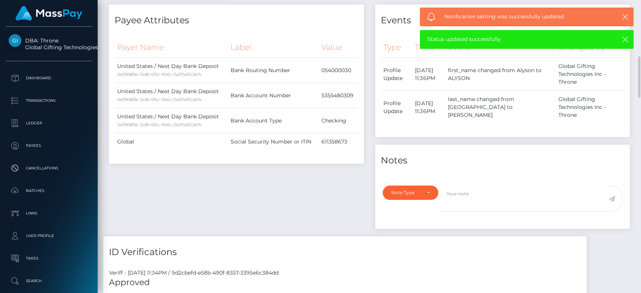
scroll to position [392, 0]
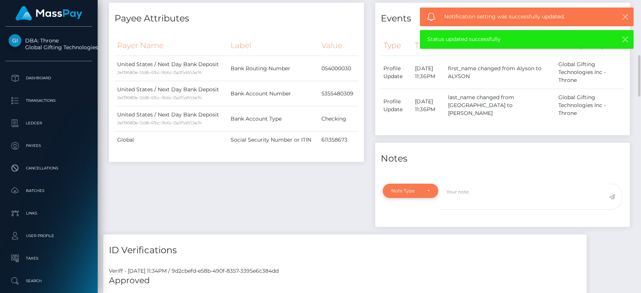
click at [426, 188] on div "Note Type" at bounding box center [410, 191] width 38 height 6
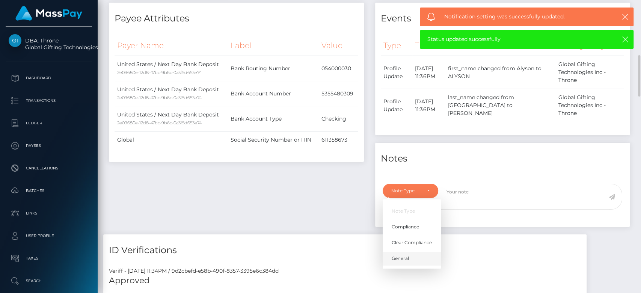
click at [414, 252] on link "General" at bounding box center [412, 259] width 58 height 14
select select "GENERAL"
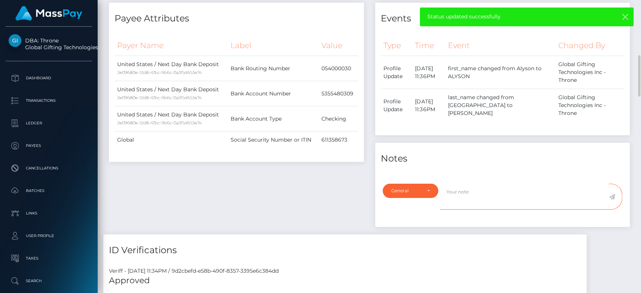
click at [462, 184] on textarea at bounding box center [524, 197] width 169 height 26
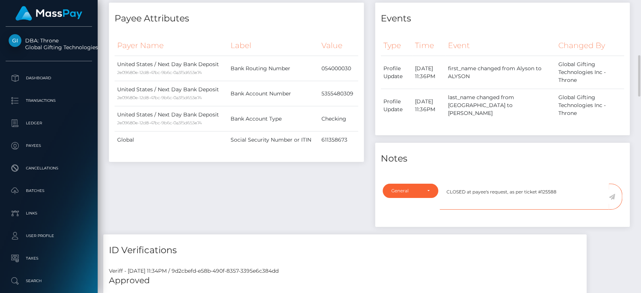
type textarea "CLOSED at payee's request, as per ticket #125588"
click at [613, 194] on icon at bounding box center [612, 197] width 6 height 6
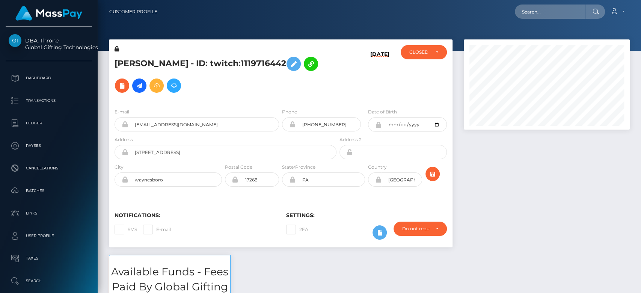
scroll to position [90, 166]
click at [527, 14] on input "text" at bounding box center [550, 12] width 71 height 14
paste input "[EMAIL_ADDRESS][DOMAIN_NAME]"
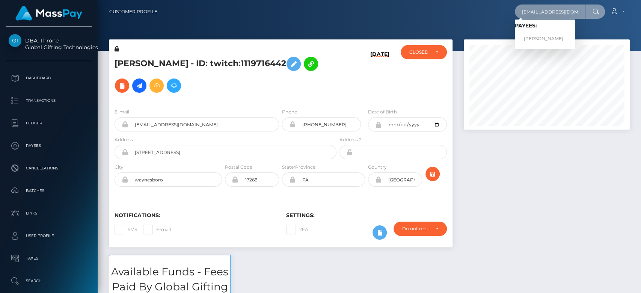
type input "[EMAIL_ADDRESS][DOMAIN_NAME]"
click at [542, 35] on link "SUKAINA MOHAMMED ABUQULAL" at bounding box center [545, 39] width 60 height 14
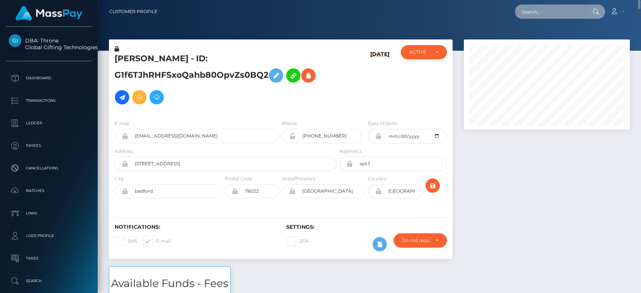
click at [529, 14] on input "text" at bounding box center [550, 12] width 71 height 14
paste input "[EMAIL_ADDRESS][DOMAIN_NAME]"
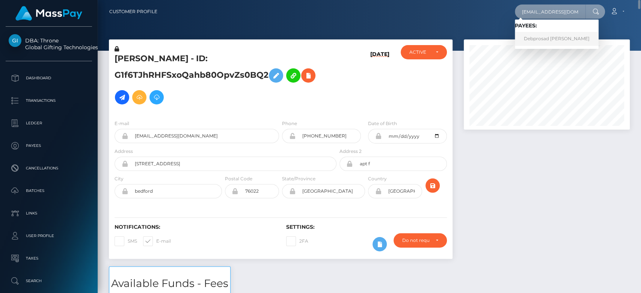
type input "[EMAIL_ADDRESS][DOMAIN_NAME]"
click at [552, 40] on link "Debprosad Karmoker Palash" at bounding box center [557, 39] width 84 height 14
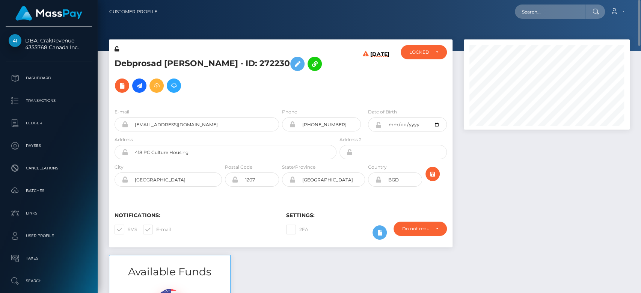
click at [542, 20] on nav "Customer Profile Loading... Loading... Account" at bounding box center [369, 11] width 543 height 23
click at [534, 9] on input "text" at bounding box center [550, 12] width 71 height 14
paste input "[EMAIL_ADDRESS][DOMAIN_NAME]"
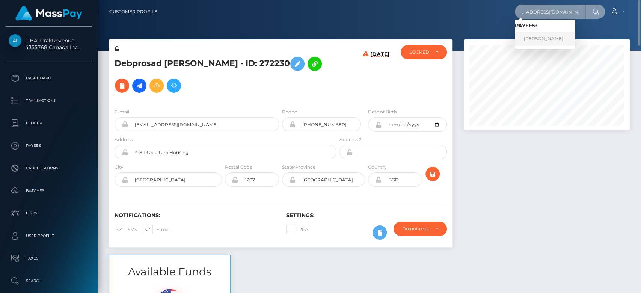
type input "[EMAIL_ADDRESS][DOMAIN_NAME]"
click at [554, 37] on link "[PERSON_NAME]" at bounding box center [545, 39] width 60 height 14
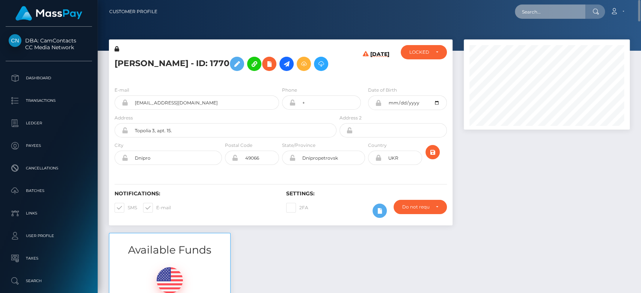
click at [559, 14] on input "text" at bounding box center [550, 12] width 71 height 14
type input "keely@gmail.com"
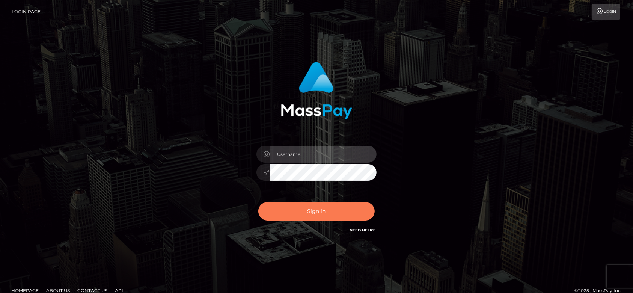
type input "fr.es"
click at [309, 207] on button "Sign in" at bounding box center [316, 211] width 116 height 18
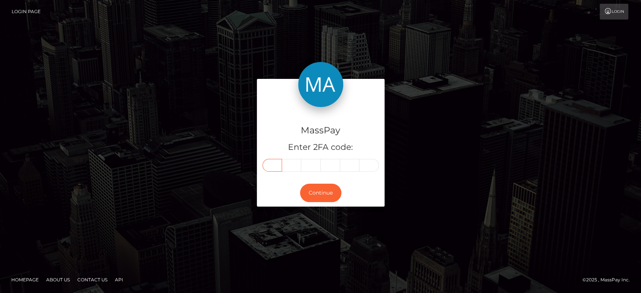
click at [277, 167] on input "text" at bounding box center [272, 165] width 20 height 13
type input "4"
type input "7"
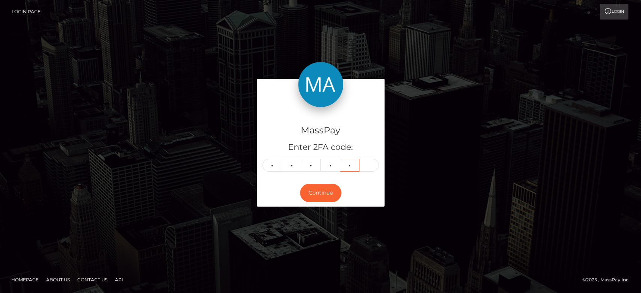
type input "2"
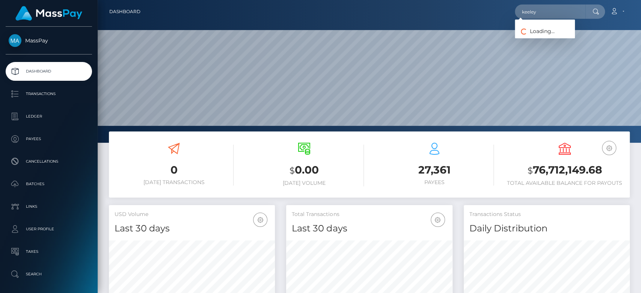
scroll to position [133, 166]
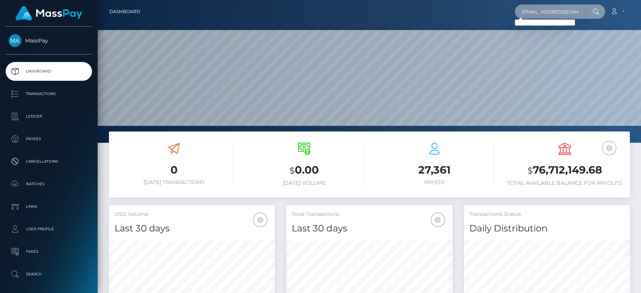
drag, startPoint x: 573, startPoint y: 11, endPoint x: 515, endPoint y: 13, distance: 58.2
click at [515, 13] on div "keeley@gmail.com Loading... Loading..." at bounding box center [560, 12] width 90 height 14
paste input "keeley77"
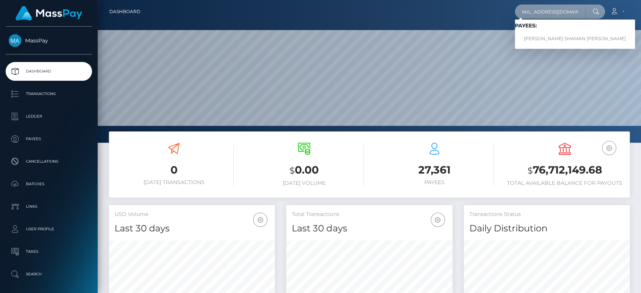
type input "[EMAIL_ADDRESS][DOMAIN_NAME]"
click at [540, 35] on link "KEELEY SHAMAN BROOKSBANK" at bounding box center [575, 39] width 120 height 14
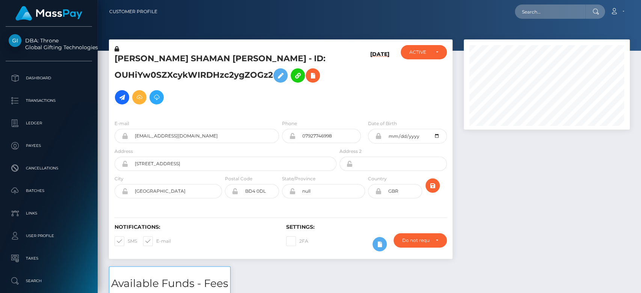
scroll to position [90, 166]
click at [537, 9] on input "text" at bounding box center [550, 12] width 71 height 14
paste input "curvee17@gmail.com"
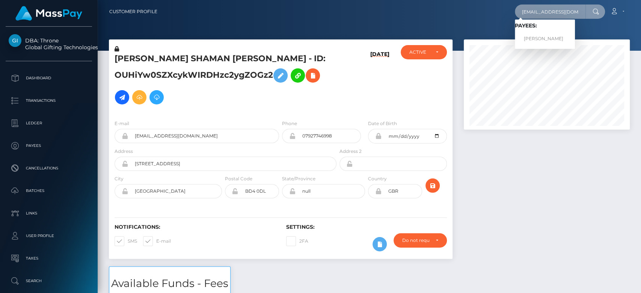
type input "curvee17@gmail.com"
click at [554, 35] on link "IONUT TABORA" at bounding box center [545, 39] width 60 height 14
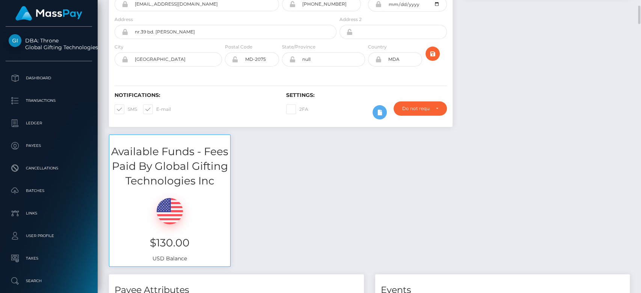
scroll to position [136, 0]
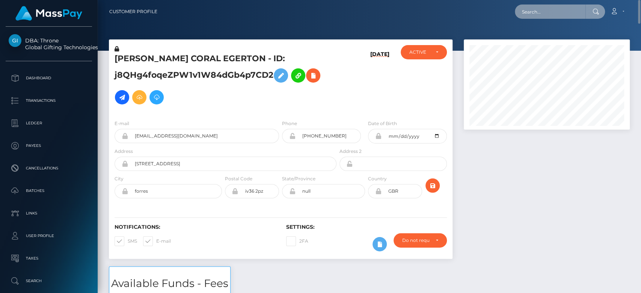
click at [552, 12] on input "text" at bounding box center [550, 12] width 71 height 14
paste input "jkim61582@gmail.com"
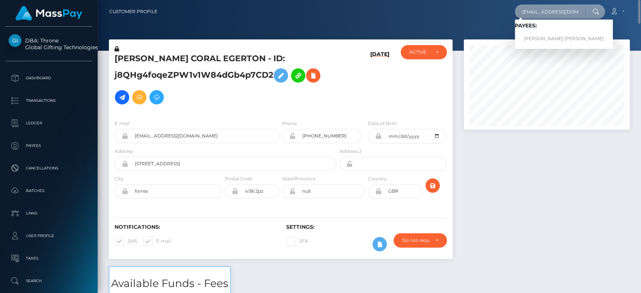
type input "jkim61582@gmail.com"
click at [546, 33] on link "JOSHUA AUDIE BJORN WARRINGTON" at bounding box center [564, 39] width 98 height 14
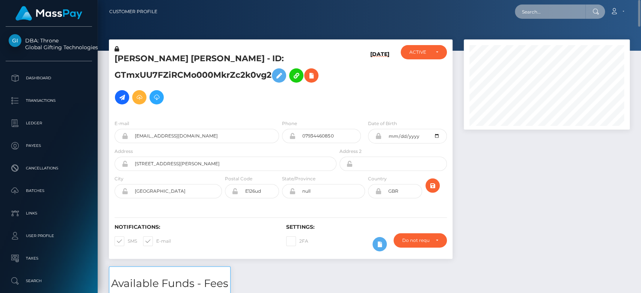
click at [567, 16] on input "text" at bounding box center [550, 12] width 71 height 14
paste input "[EMAIL_ADDRESS][DOMAIN_NAME]"
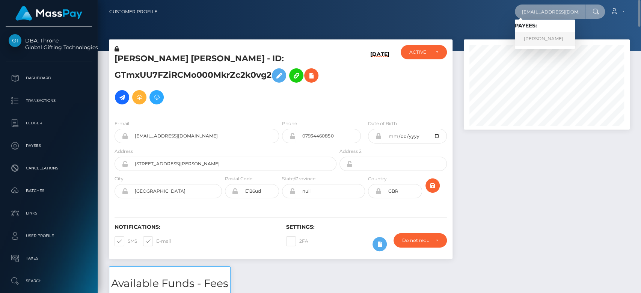
type input "[EMAIL_ADDRESS][DOMAIN_NAME]"
click at [545, 36] on link "SUKAINA MOHAMMED ABUQULAL" at bounding box center [545, 39] width 60 height 14
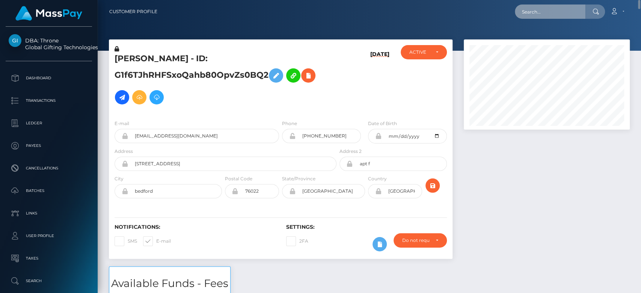
click at [542, 13] on input "text" at bounding box center [550, 12] width 71 height 14
paste input "rouseroci@gmail.com"
type input "rouseroci@gmail.com"
click at [537, 8] on input "rouseroci@gmail.com" at bounding box center [550, 12] width 71 height 14
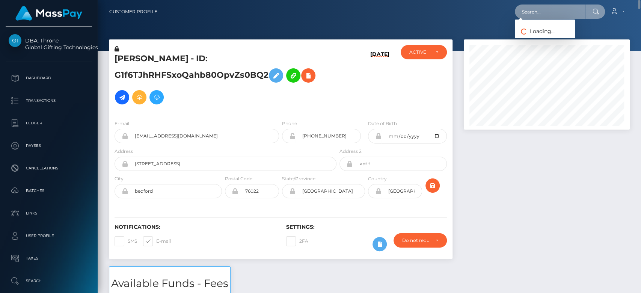
paste input "[EMAIL_ADDRESS][DOMAIN_NAME]"
type input "rocilgt@gmail.com"
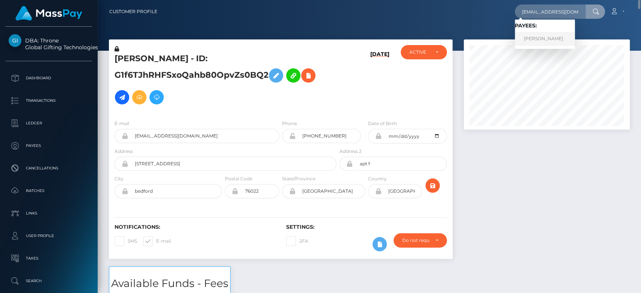
click at [536, 40] on link "TOMAS AGUSTIN VILLAFANE" at bounding box center [545, 39] width 60 height 14
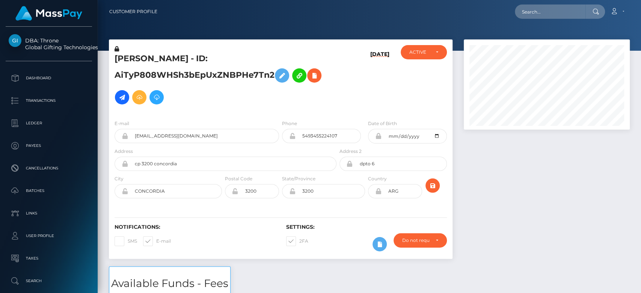
scroll to position [90, 166]
click at [508, 175] on div at bounding box center [546, 152] width 177 height 227
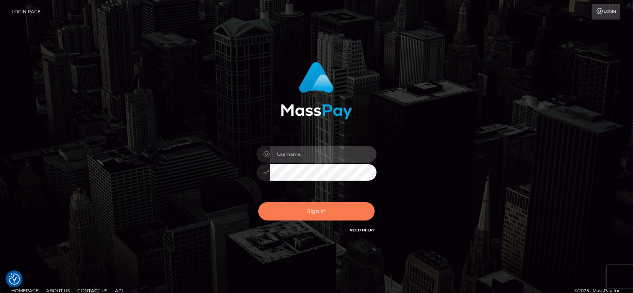
type input "fr.es"
click at [333, 208] on button "Sign in" at bounding box center [316, 211] width 116 height 18
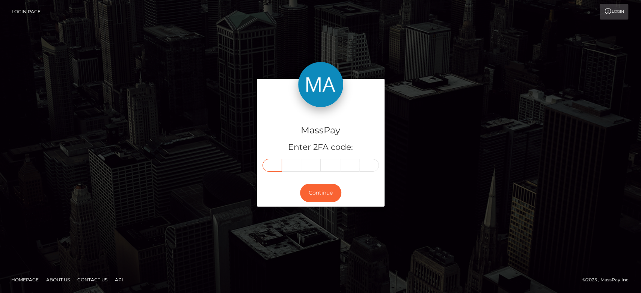
click at [270, 163] on input "text" at bounding box center [272, 165] width 20 height 13
paste input "4"
type input "4"
type input "6"
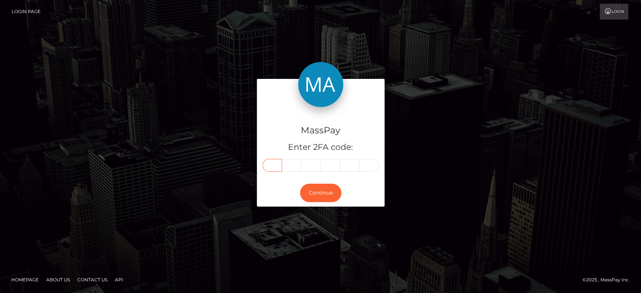
type input "0"
type input "6"
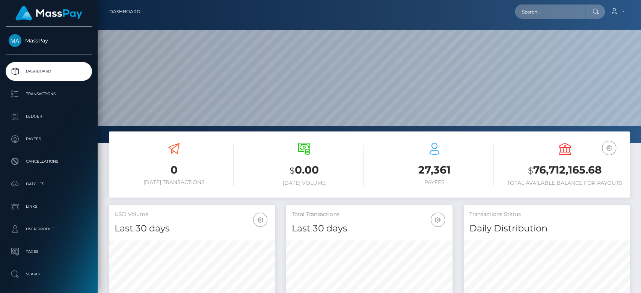
scroll to position [133, 166]
drag, startPoint x: 0, startPoint y: 0, endPoint x: 546, endPoint y: 18, distance: 546.1
click at [546, 18] on input "text" at bounding box center [550, 12] width 71 height 14
paste input "[EMAIL_ADDRESS][DOMAIN_NAME]"
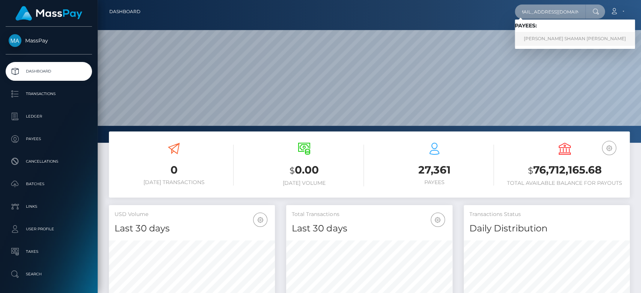
type input "keeley77keeley@gmail.com"
click at [548, 32] on link "KEELEY SHAMAN BROOKSBANK" at bounding box center [575, 39] width 120 height 14
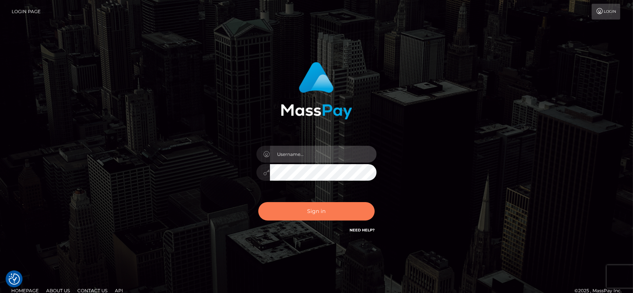
type input "fr.es"
click at [333, 210] on button "Sign in" at bounding box center [316, 211] width 116 height 18
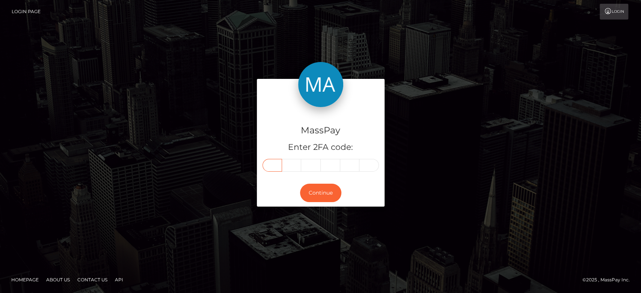
click at [269, 163] on input "text" at bounding box center [272, 165] width 20 height 13
paste input "5"
type input "5"
type input "8"
type input "6"
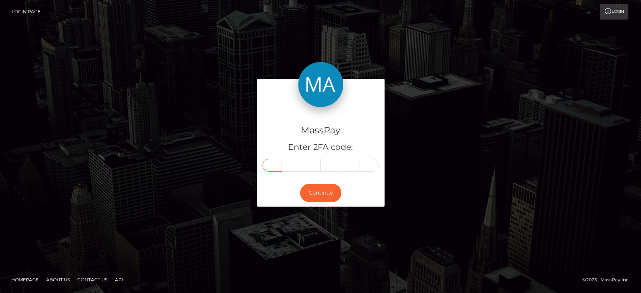
type input "7"
type input "4"
type input "9"
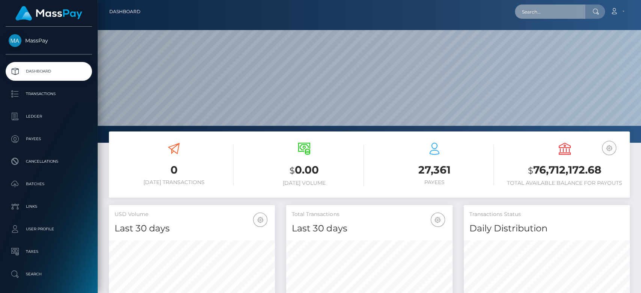
click at [565, 17] on input "text" at bounding box center [550, 12] width 71 height 14
paste input "curvee17@gmail.com"
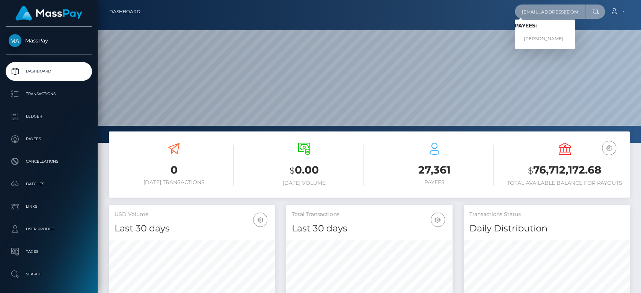
type input "curvee17@gmail.com"
click at [548, 39] on link "IONUT TABORA" at bounding box center [545, 39] width 60 height 14
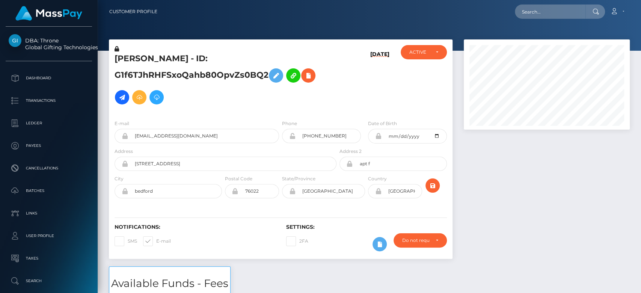
scroll to position [90, 166]
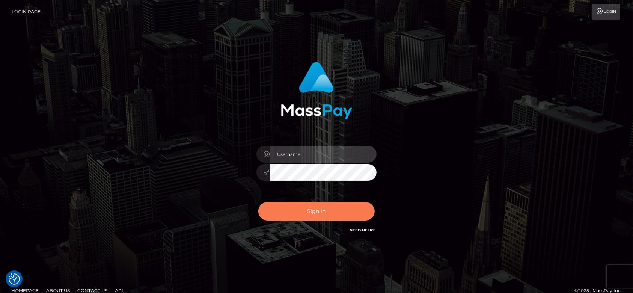
type input "fr.es"
click at [331, 208] on button "Sign in" at bounding box center [316, 211] width 116 height 18
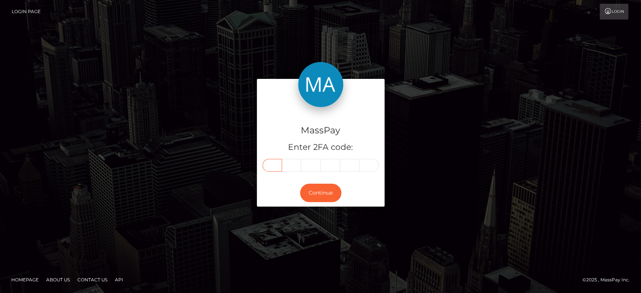
click at [267, 166] on input "text" at bounding box center [272, 165] width 20 height 13
paste input "7"
type input "7"
type input "2"
type input "7"
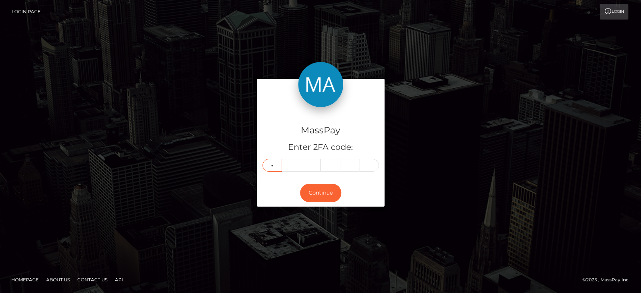
type input "0"
type input "7"
type input "6"
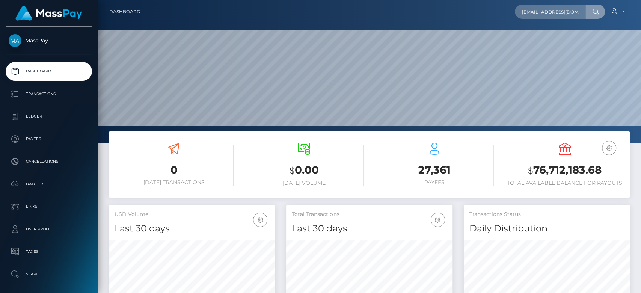
scroll to position [0, 14]
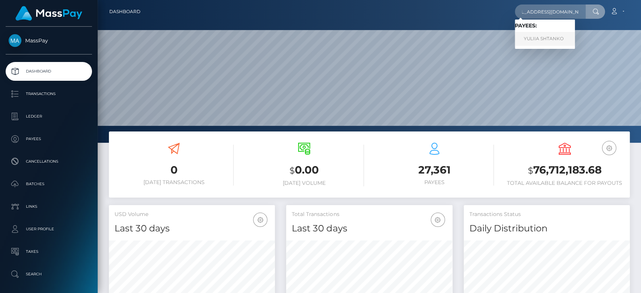
type input "[EMAIL_ADDRESS][DOMAIN_NAME]"
click at [547, 35] on link "YULIIA SHTANKO" at bounding box center [545, 39] width 60 height 14
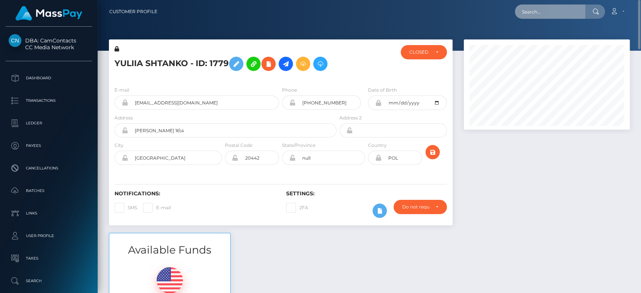
click at [558, 15] on input "text" at bounding box center [550, 12] width 71 height 14
paste input "[EMAIL_ADDRESS][DOMAIN_NAME]"
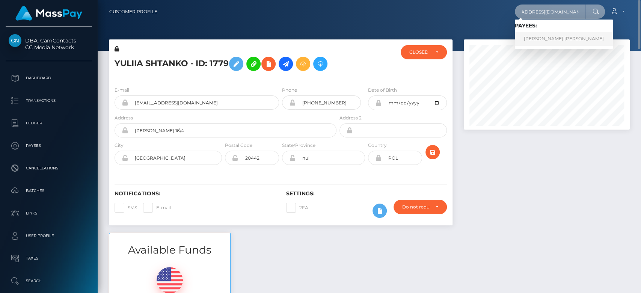
type input "alejandragomezz520@gmail.com"
click at [569, 37] on link "MARIA ALEJANDRA GOMEZ QUEVEDO" at bounding box center [564, 39] width 98 height 14
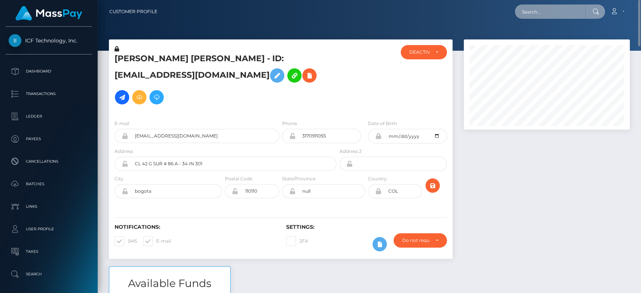
click at [535, 13] on input "text" at bounding box center [550, 12] width 71 height 14
paste input "zwickertclara@gmail.com"
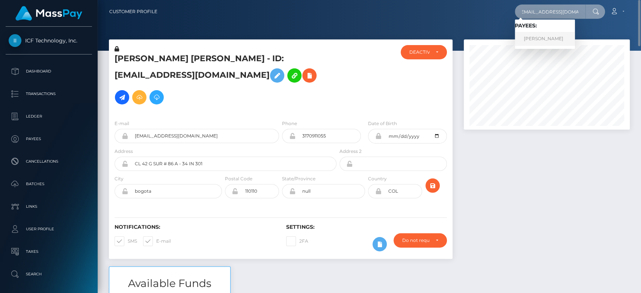
type input "zwickertclara@gmail.com"
click at [527, 41] on link "CLARA ZWICKERT" at bounding box center [545, 39] width 60 height 14
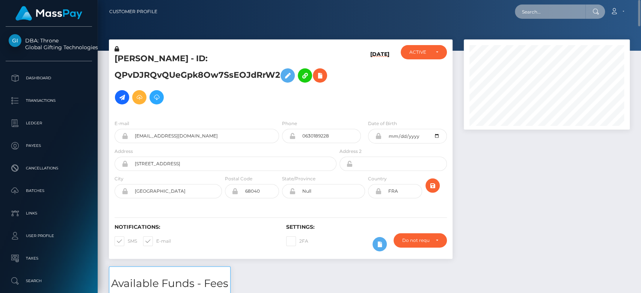
click at [544, 7] on input "text" at bounding box center [550, 12] width 71 height 14
paste input "tastieellie7@gmail.com"
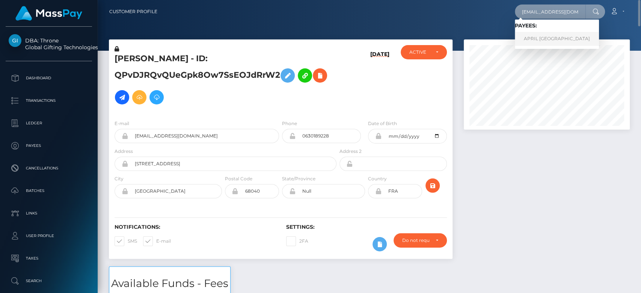
type input "tastieellie7@gmail.com"
click at [541, 40] on link "APRIL POTSDAM" at bounding box center [557, 39] width 84 height 14
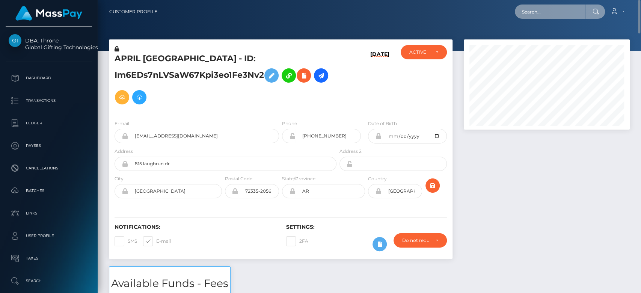
click at [547, 5] on input "text" at bounding box center [550, 12] width 71 height 14
paste input "[EMAIL_ADDRESS][DOMAIN_NAME]"
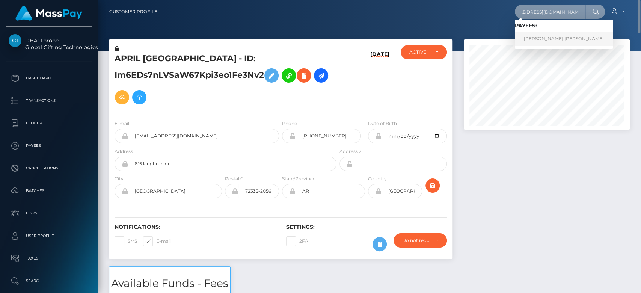
type input "[EMAIL_ADDRESS][DOMAIN_NAME]"
click at [544, 38] on link "RENEE FAITH SAUNDERS" at bounding box center [564, 39] width 98 height 14
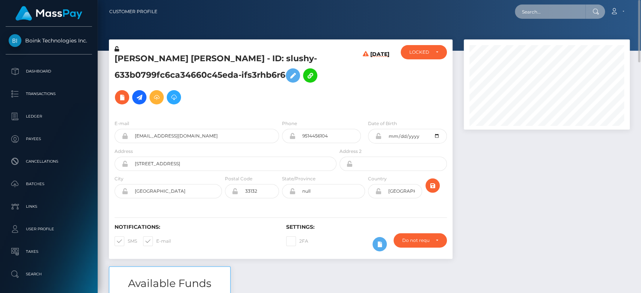
click at [551, 15] on input "text" at bounding box center [550, 12] width 71 height 14
paste input "7f9fd43d-7dfc-11f0-8023-0266f44cc279"
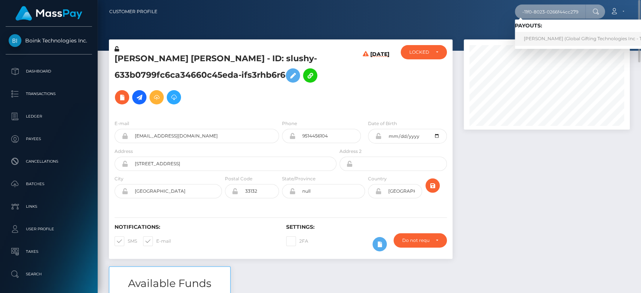
type input "7f9fd43d-7dfc-11f0-8023-0266f44cc279"
click at [550, 37] on link "LISA ANNA HOEKSTRA (Global Gifting Technologies Inc - Throne)" at bounding box center [590, 39] width 151 height 14
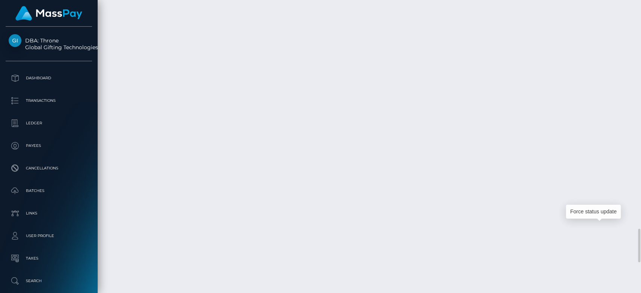
scroll to position [90, 166]
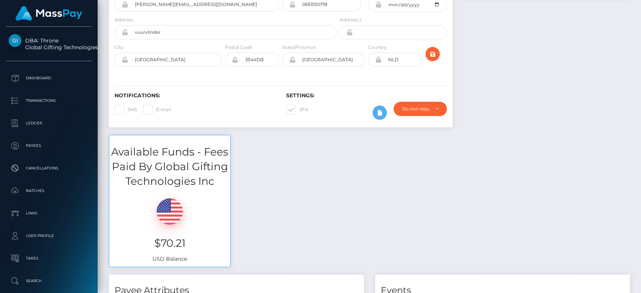
scroll to position [0, 0]
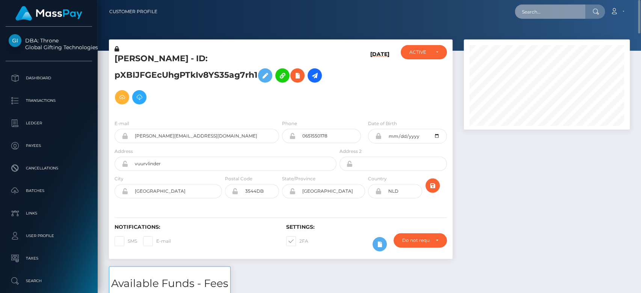
click at [545, 15] on input "text" at bounding box center [550, 12] width 71 height 14
paste input "smithmk421@gmail.com"
click at [546, 14] on input "smithmk421@gmail.com" at bounding box center [550, 12] width 71 height 14
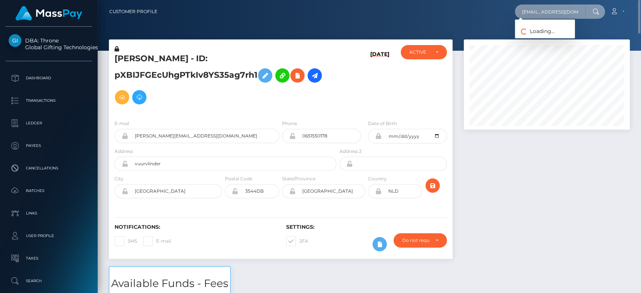
paste input "nhhf9fmj7y@privaterelay.appleid"
type input "nhhf9fmj7y@privaterelay.appleid.com"
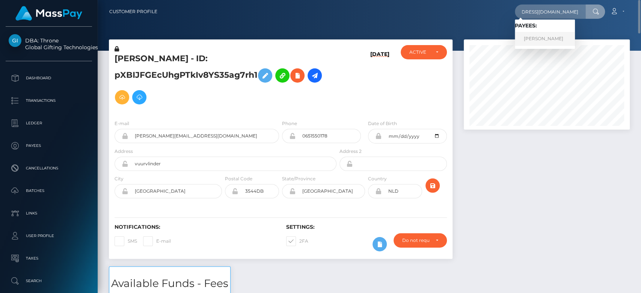
scroll to position [0, 0]
click at [549, 35] on link "MAKENNA KATHRYN SMITH" at bounding box center [545, 39] width 60 height 14
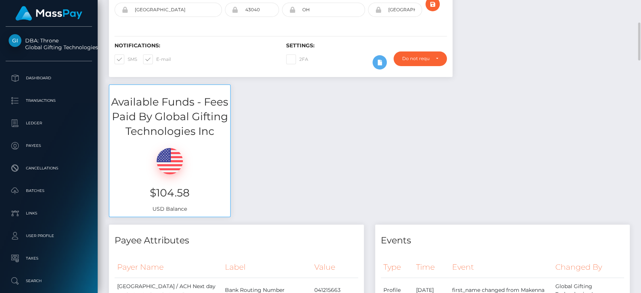
scroll to position [172, 0]
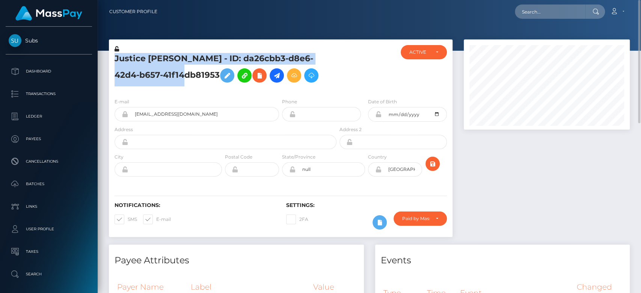
drag, startPoint x: 171, startPoint y: 73, endPoint x: 113, endPoint y: 59, distance: 59.7
click at [113, 59] on div "Justice Pinney - ID: da26cbb3-d8e6-42d4-b657-41f14db81953" at bounding box center [223, 68] width 229 height 47
copy h5 "Justice Pinney - ID: da26cbb3-d8e6-42d4-b657-41f14db81953"
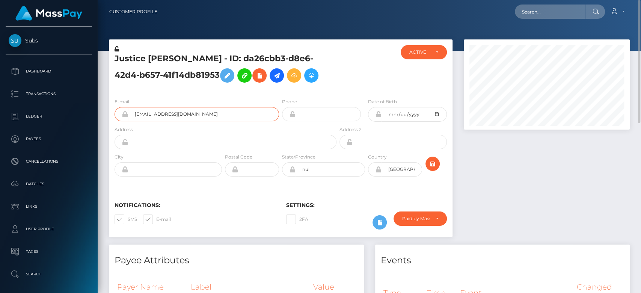
drag, startPoint x: 206, startPoint y: 115, endPoint x: 133, endPoint y: 121, distance: 73.8
click at [133, 121] on input "andrmm91@gmail.com" at bounding box center [203, 114] width 151 height 14
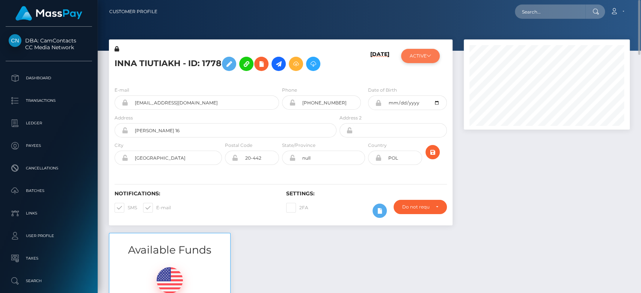
click at [422, 57] on button "ACTIVE" at bounding box center [420, 56] width 39 height 14
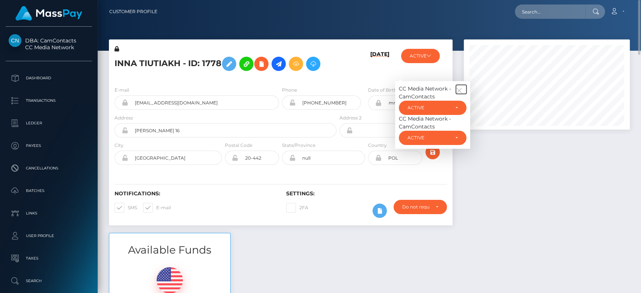
click at [458, 92] on icon "button" at bounding box center [459, 90] width 7 height 7
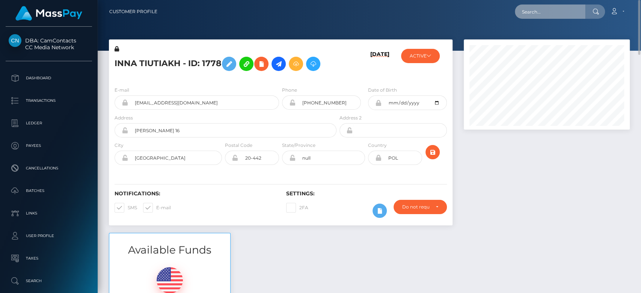
click at [539, 7] on input "text" at bounding box center [550, 12] width 71 height 14
paste input "bursa.8cleaner@icloud.com"
type input "bursa.8cleaner@icloud.com"
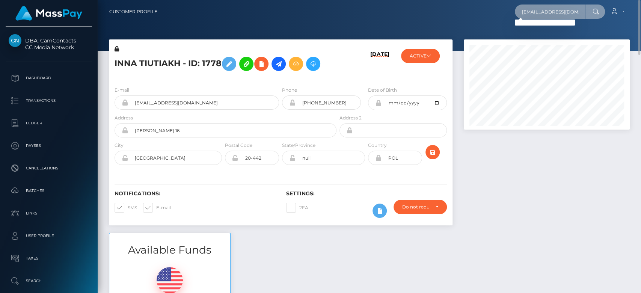
click at [541, 13] on input "bursa.8cleaner@icloud.com" at bounding box center [550, 12] width 71 height 14
paste input "vwmxw2zxjx@privaterelay.appleid.com"
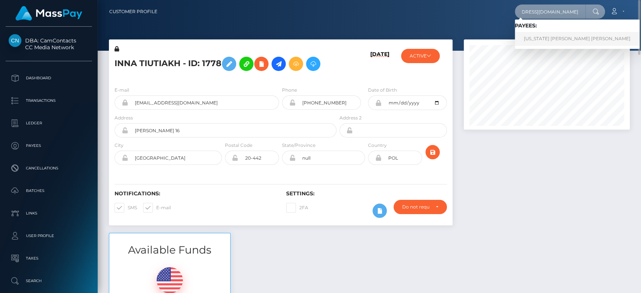
type input "vwmxw2zxjx@privaterelay.appleid.com"
click at [547, 36] on link "MONTANA MARIE LOWRANCE Lowrance" at bounding box center [577, 39] width 125 height 14
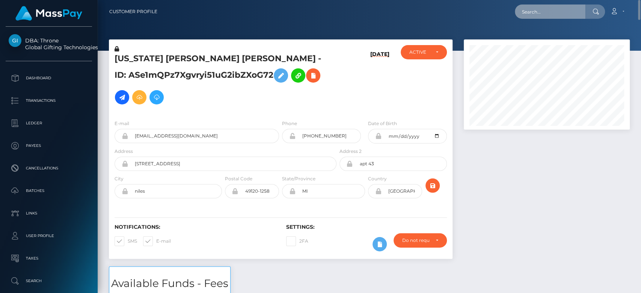
click at [551, 14] on input "text" at bounding box center [550, 12] width 71 height 14
paste input "[DOMAIN_NAME][EMAIL_ADDRESS][DOMAIN_NAME]"
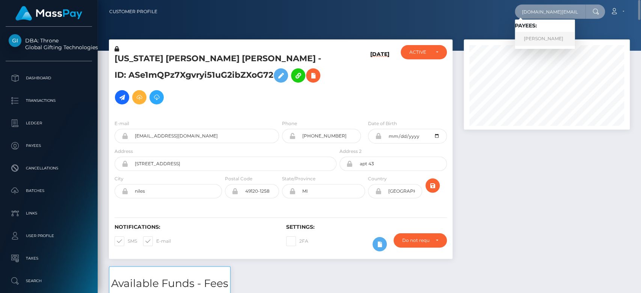
type input "[DOMAIN_NAME][EMAIL_ADDRESS][DOMAIN_NAME]"
click at [531, 39] on link "Tim skiba" at bounding box center [545, 39] width 60 height 14
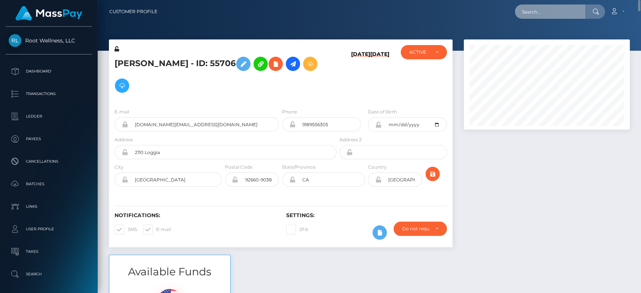
click at [555, 8] on input "text" at bounding box center [550, 12] width 71 height 14
paste input "emberlyn.nix@gmail.com"
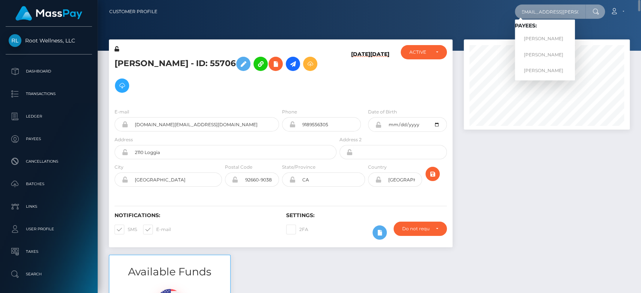
type input "emberlyn.nix@gmail.com"
click at [547, 34] on link "Alison E Levesque-Gaston" at bounding box center [545, 39] width 60 height 14
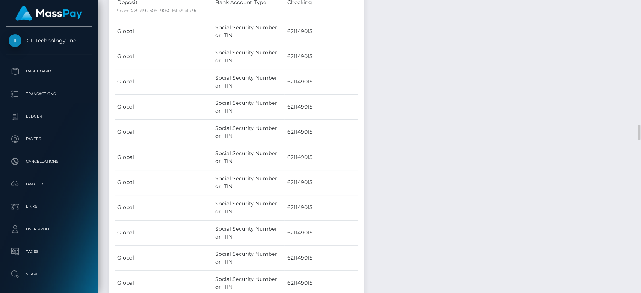
scroll to position [2284, 0]
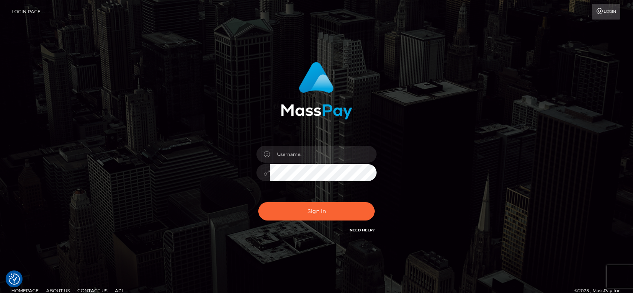
checkbox input "true"
type input "fr.es"
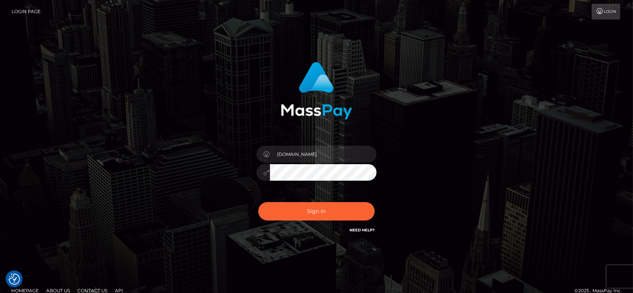
click at [314, 201] on div "Sign in Need Help?" at bounding box center [316, 213] width 131 height 33
click at [316, 206] on button "Sign in" at bounding box center [316, 211] width 116 height 18
click at [316, 210] on button "Sign in" at bounding box center [316, 211] width 116 height 18
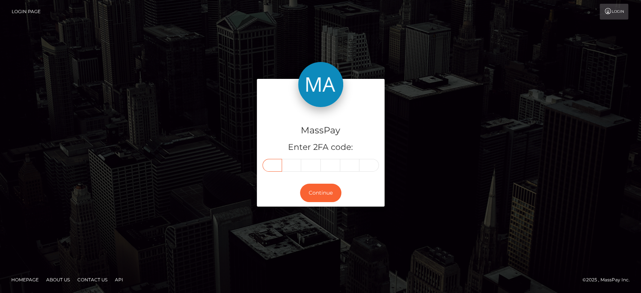
click at [276, 162] on input "text" at bounding box center [272, 165] width 20 height 13
paste input "4"
type input "4"
type input "1"
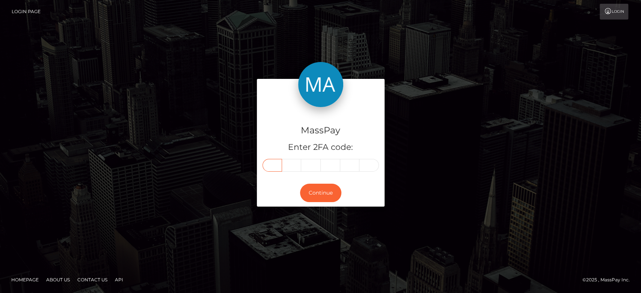
type input "2"
type input "6"
type input "1"
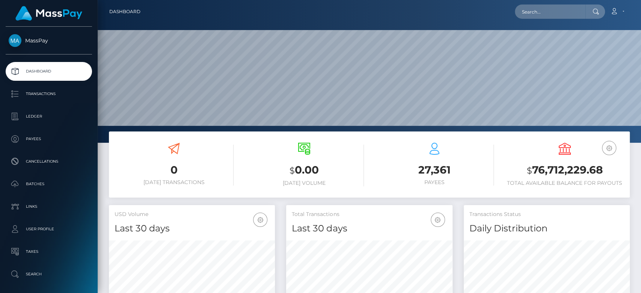
scroll to position [133, 166]
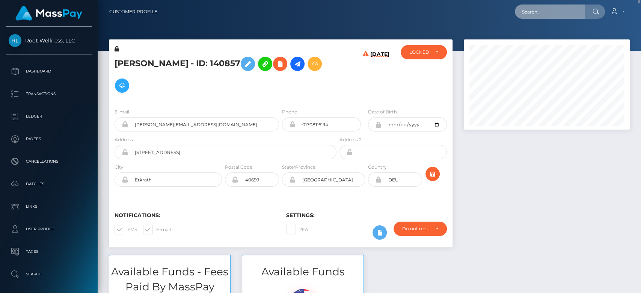
click at [553, 11] on input "text" at bounding box center [550, 12] width 71 height 14
paste input "inna.tiutiakh@gmail.com"
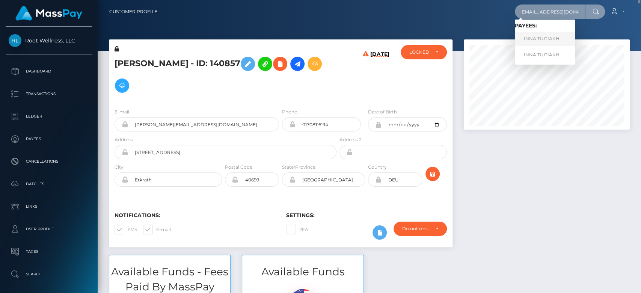
type input "inna.tiutiakh@gmail.com"
click at [550, 33] on link "INNA TIUTIAKH" at bounding box center [545, 39] width 60 height 14
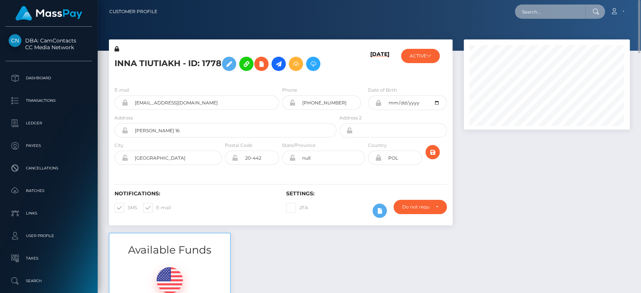
click at [548, 14] on input "text" at bounding box center [550, 12] width 71 height 14
paste input "marcus@horndt.de"
type input "marcus@horndt.de"
click at [549, 11] on input "marcus@horndt.de" at bounding box center [550, 12] width 71 height 14
paste input "emremert19942014@gmail.com"
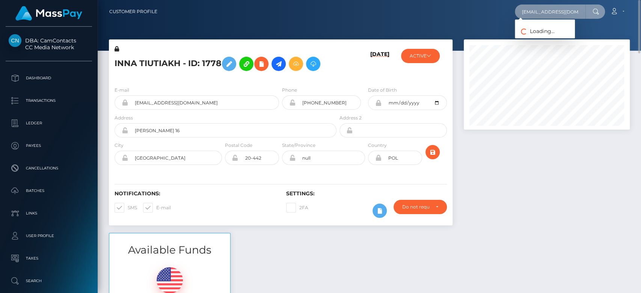
scroll to position [0, 16]
type input "emremert19942014@gmail.com"
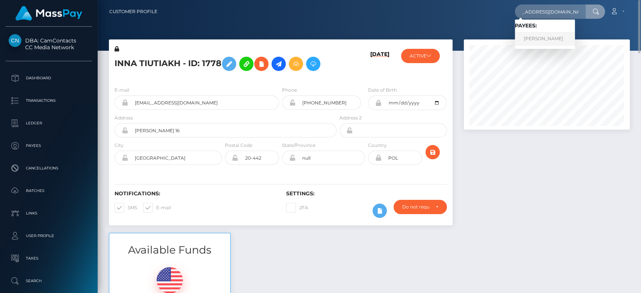
scroll to position [0, 0]
click at [554, 35] on link "EMRE GÜNDOĞDU" at bounding box center [545, 39] width 60 height 14
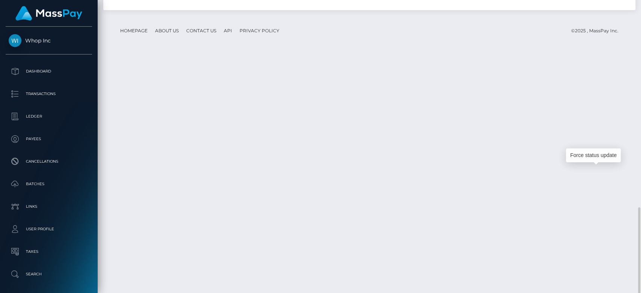
scroll to position [90, 166]
drag, startPoint x: 255, startPoint y: 181, endPoint x: 313, endPoint y: 176, distance: 58.0
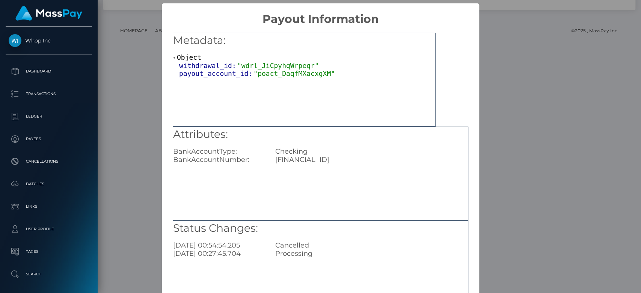
click at [529, 120] on div "× Payout Information Metadata: Object withdrawal_id: "wdrl_JiCpyhqWrpeqr" payou…" at bounding box center [320, 146] width 641 height 293
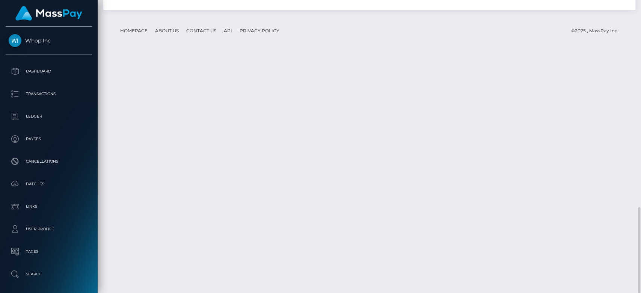
drag, startPoint x: 257, startPoint y: 179, endPoint x: 312, endPoint y: 172, distance: 54.8
drag, startPoint x: 314, startPoint y: 181, endPoint x: 274, endPoint y: 180, distance: 40.2
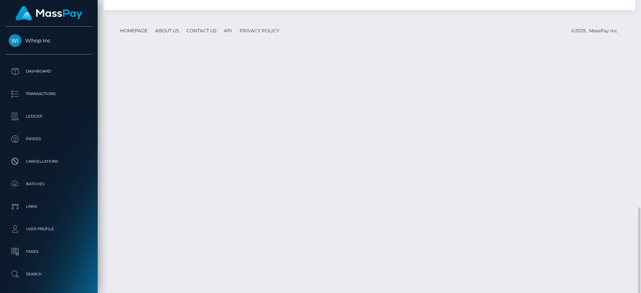
copy td "MSPfca7b230cb0e43d"
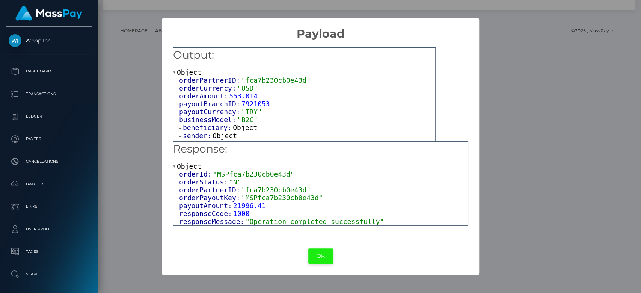
click at [314, 253] on button "OK" at bounding box center [320, 255] width 25 height 15
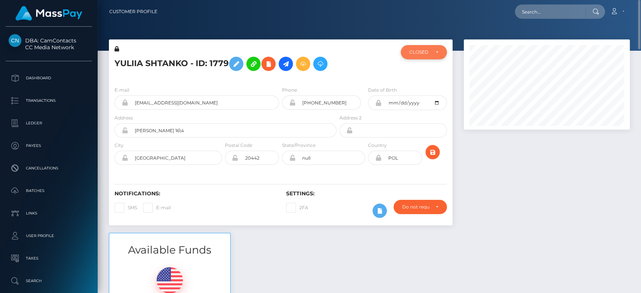
click at [425, 56] on div "CLOSED" at bounding box center [424, 52] width 46 height 14
click at [425, 74] on span "ACTIVE" at bounding box center [418, 72] width 17 height 7
select select "ACTIVE"
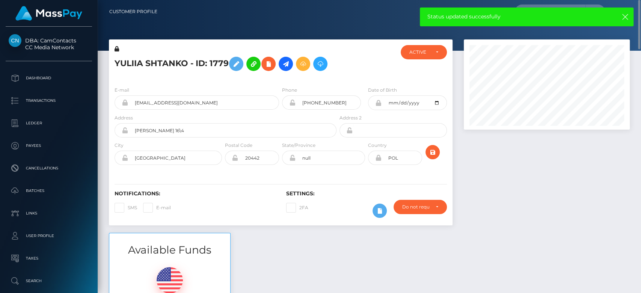
click at [156, 209] on span at bounding box center [156, 208] width 0 height 6
click at [156, 208] on input "E-mail" at bounding box center [158, 205] width 5 height 5
checkbox input "true"
click at [128, 208] on span at bounding box center [128, 208] width 0 height 6
click at [128, 208] on input "SMS" at bounding box center [130, 205] width 5 height 5
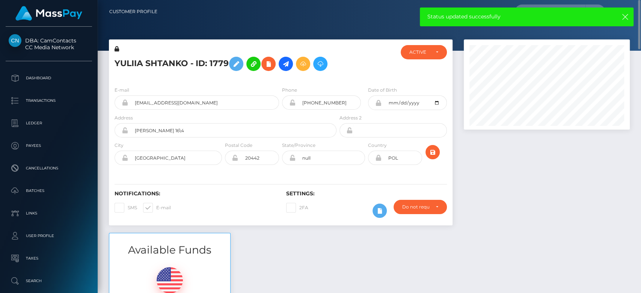
checkbox input "true"
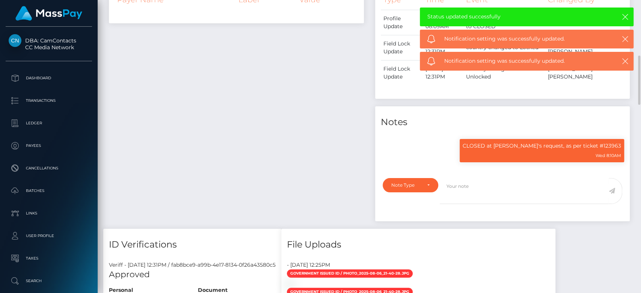
scroll to position [387, 0]
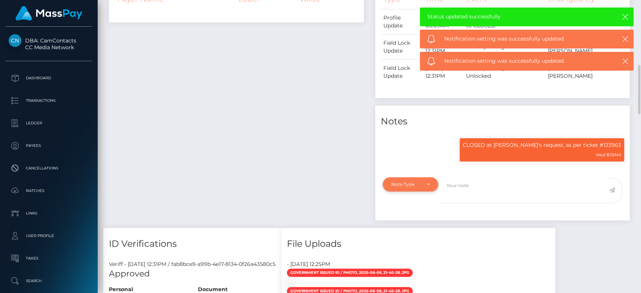
click at [419, 187] on div "Note Type" at bounding box center [406, 184] width 30 height 6
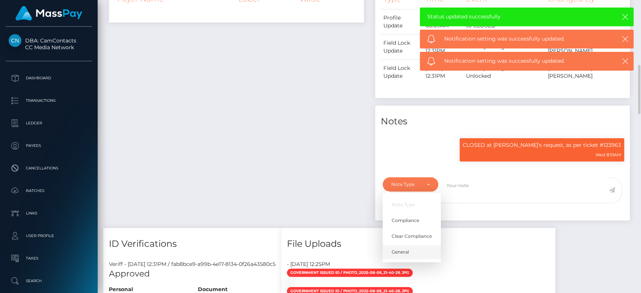
click at [405, 255] on span "General" at bounding box center [400, 252] width 17 height 7
select select "GENERAL"
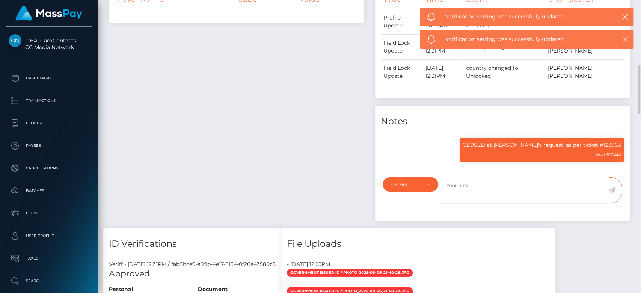
click at [462, 196] on textarea at bounding box center [524, 190] width 169 height 26
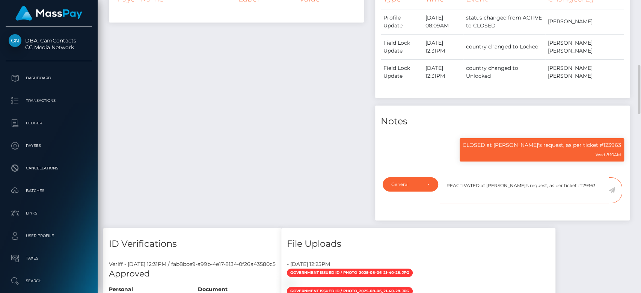
click at [579, 191] on textarea "REACTIVATED at payee's request, as per ticket #129363" at bounding box center [524, 190] width 169 height 26
type textarea "REACTIVATED at payee's request, as per ticket #123963"
click at [610, 193] on icon at bounding box center [612, 190] width 6 height 6
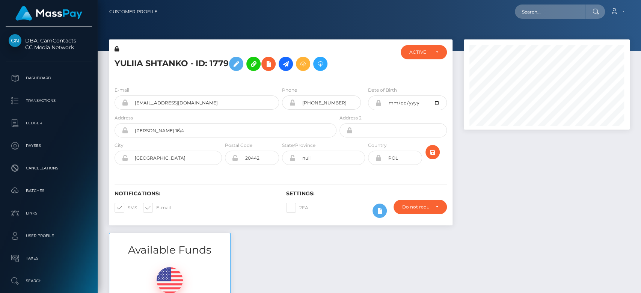
scroll to position [90, 166]
click at [535, 20] on nav "Customer Profile Loading... Loading... Account" at bounding box center [369, 11] width 543 height 23
click at [541, 11] on input "text" at bounding box center [550, 12] width 71 height 14
paste input "[EMAIL_ADDRESS][DOMAIN_NAME]"
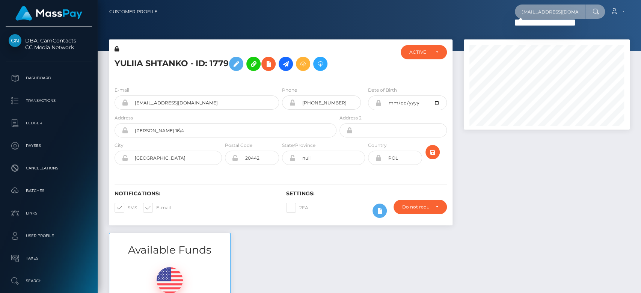
type input "[EMAIL_ADDRESS][DOMAIN_NAME]"
click at [559, 12] on input "alexbernal5@outlook.com" at bounding box center [550, 12] width 71 height 14
paste input "[EMAIL_ADDRESS][DOMAIN_NAME]"
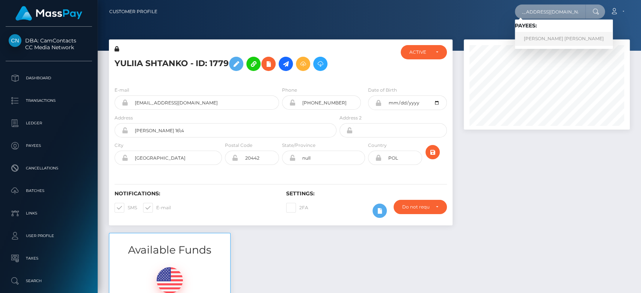
type input "[EMAIL_ADDRESS][DOMAIN_NAME]"
click at [561, 36] on link "ALEX BERNAL VILLARRAGA" at bounding box center [564, 39] width 98 height 14
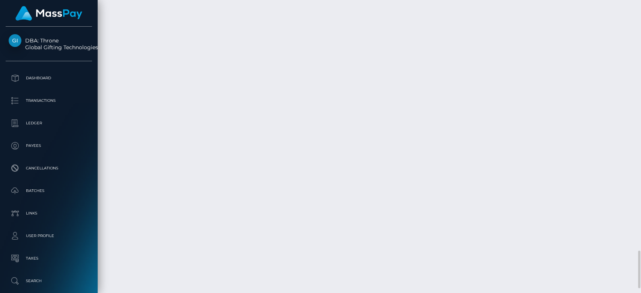
scroll to position [1984, 0]
drag, startPoint x: 237, startPoint y: 145, endPoint x: 214, endPoint y: 148, distance: 23.0
copy td "Zumrails"
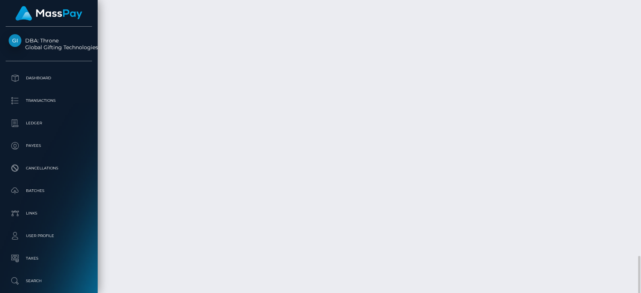
drag, startPoint x: 340, startPoint y: 137, endPoint x: 231, endPoint y: 137, distance: 109.2
copy td "843c53cc-28be-43d4-a6ad-d0cded786ef9"
drag, startPoint x: 523, startPoint y: 139, endPoint x: 495, endPoint y: 139, distance: 28.5
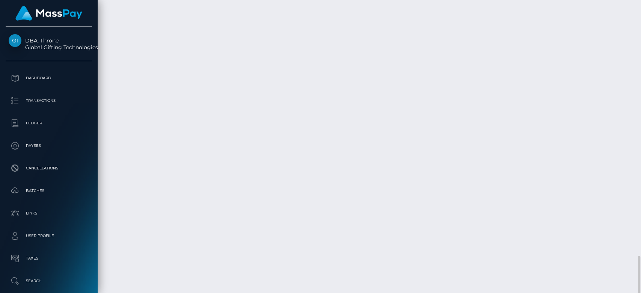
copy td "89.66 CAD"
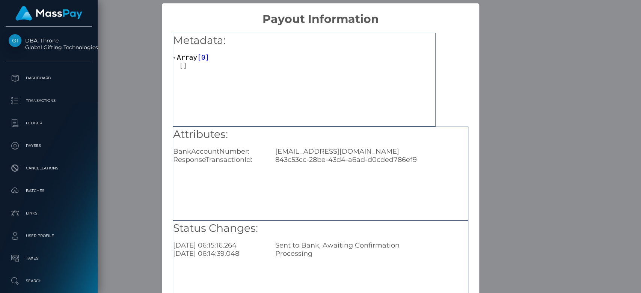
click at [167, 160] on div "Metadata: Array [ 0 ] Attributes: BankAccountNumber: blissbmavra4fkxcq@outlook.…" at bounding box center [320, 171] width 317 height 290
click at [556, 40] on div "× Payout Information Metadata: Array [ 0 ] Attributes: BankAccountNumber: bliss…" at bounding box center [320, 146] width 641 height 293
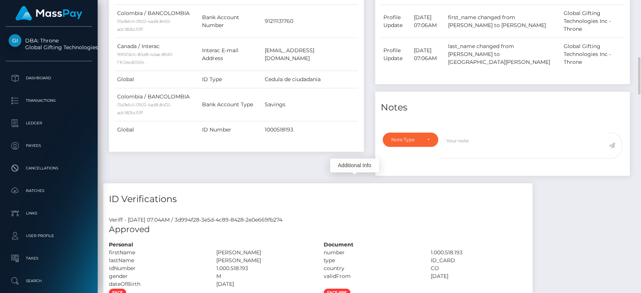
scroll to position [0, 0]
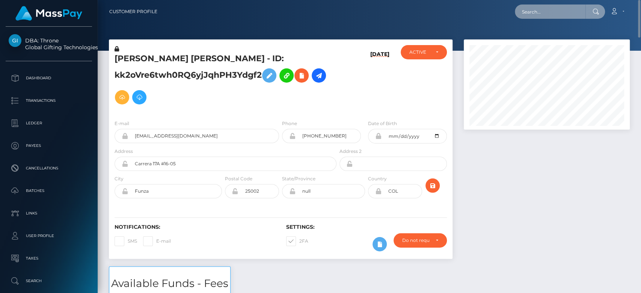
click at [540, 8] on input "text" at bounding box center [550, 12] width 71 height 14
paste input "zwickertclara@gmail.com"
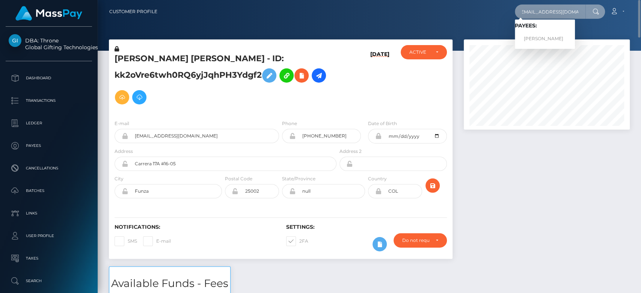
type input "zwickertclara@gmail.com"
click at [544, 36] on link "CLARA ZWICKERT" at bounding box center [545, 39] width 60 height 14
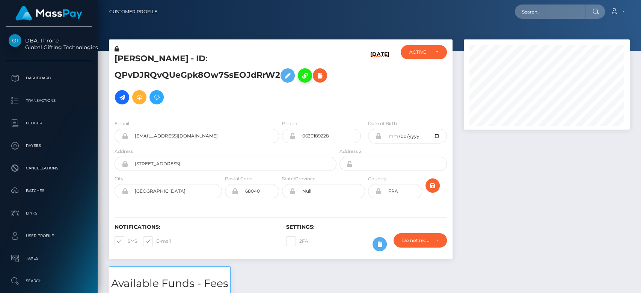
scroll to position [90, 166]
click at [430, 59] on div "ACTIVE" at bounding box center [424, 52] width 46 height 14
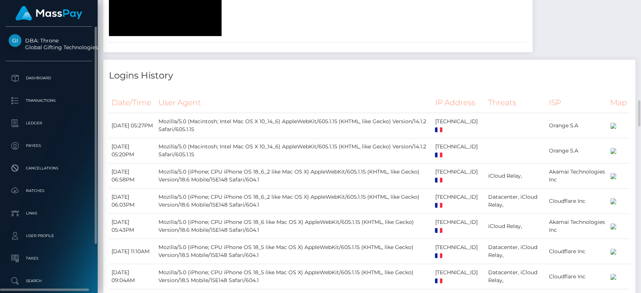
scroll to position [1117, 0]
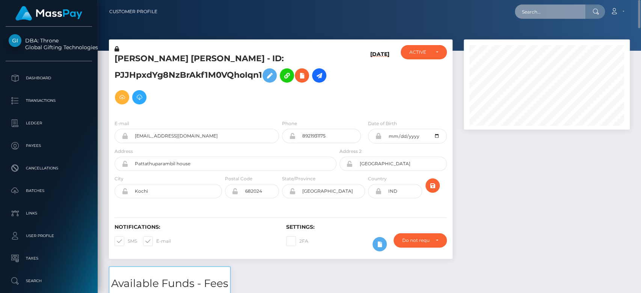
click at [528, 12] on input "text" at bounding box center [550, 12] width 71 height 14
paste input "MSP320c924ffc67833"
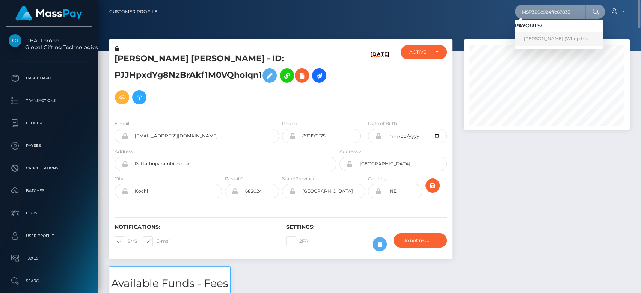
type input "MSP320c924ffc67833"
click at [545, 39] on link "[PERSON_NAME] (Whop Inc - )" at bounding box center [559, 39] width 88 height 14
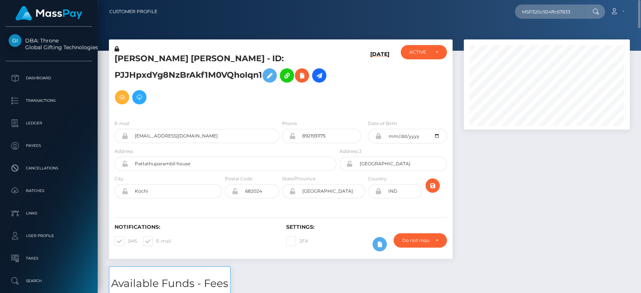
click at [541, 196] on div at bounding box center [546, 152] width 177 height 227
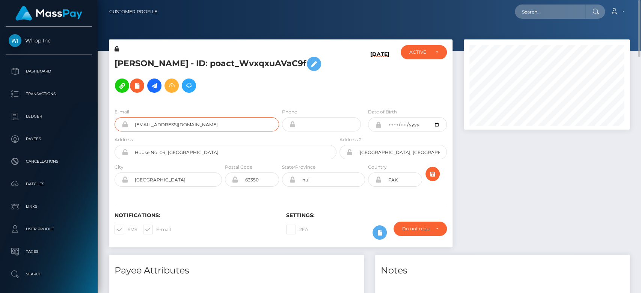
drag, startPoint x: 183, startPoint y: 113, endPoint x: 130, endPoint y: 113, distance: 52.6
click at [130, 117] on input "sleenajhy@gmail.com" at bounding box center [203, 124] width 151 height 14
click at [499, 178] on div at bounding box center [546, 146] width 177 height 215
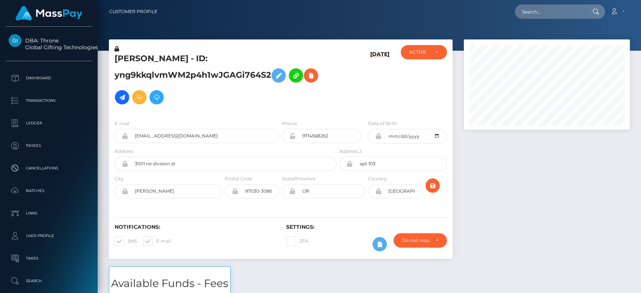
scroll to position [90, 166]
click at [509, 197] on div at bounding box center [546, 152] width 177 height 227
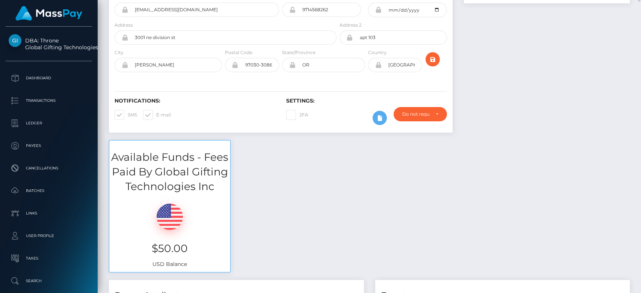
scroll to position [0, 0]
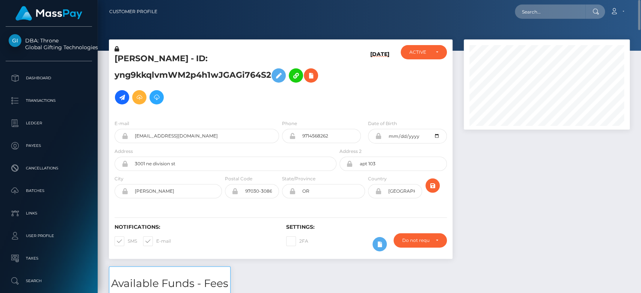
click at [572, 36] on div at bounding box center [369, 25] width 543 height 51
click at [547, 12] on input "text" at bounding box center [550, 12] width 71 height 14
paste input "[EMAIL_ADDRESS][DOMAIN_NAME]"
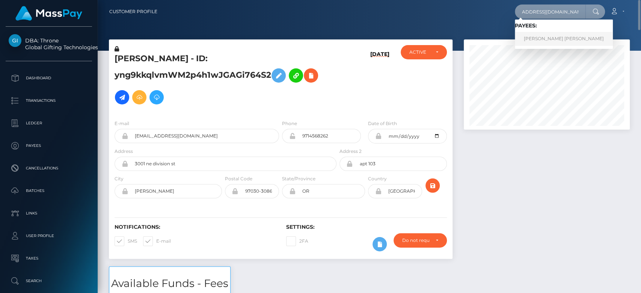
type input "[EMAIL_ADDRESS][DOMAIN_NAME]"
click at [539, 42] on link "LAUREN SAMANTHA ROSS" at bounding box center [564, 39] width 98 height 14
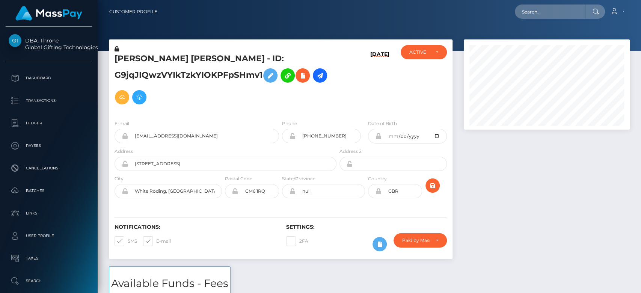
scroll to position [90, 166]
click at [548, 11] on input "text" at bounding box center [550, 12] width 71 height 14
paste input "MSP3b2cadecf456bc9"
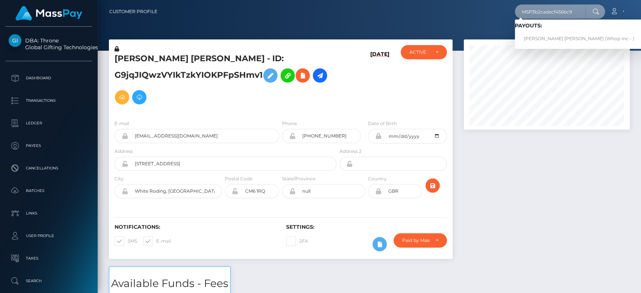
type input "MSP3b2cadecf456bc9"
click at [540, 36] on link "PREM SINGH SINGH (Whop Inc - )" at bounding box center [579, 39] width 128 height 14
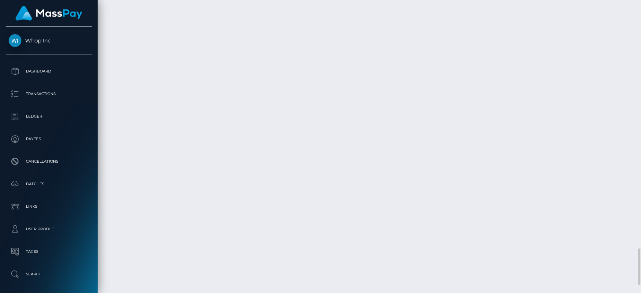
scroll to position [90, 166]
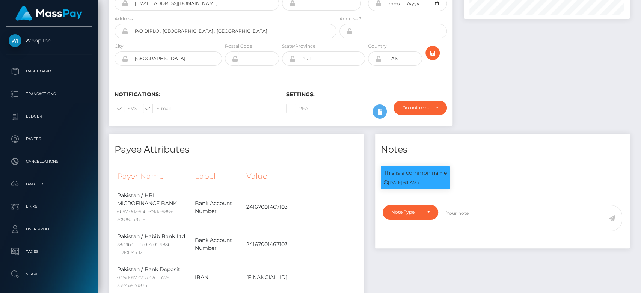
scroll to position [0, 0]
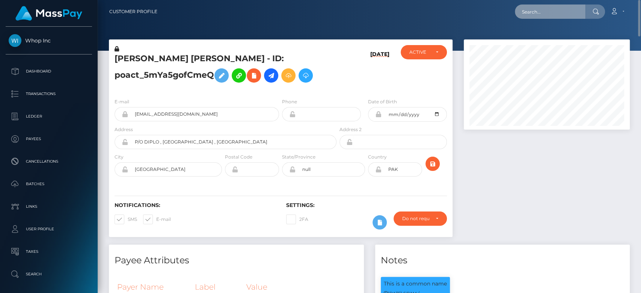
click at [539, 14] on input "text" at bounding box center [550, 12] width 71 height 14
paste input "brueorion@gmail.com"
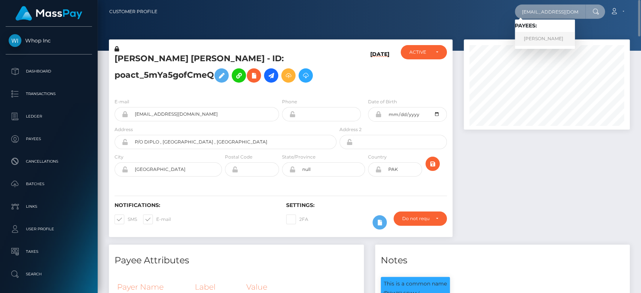
type input "brueorion@gmail.com"
click at [541, 34] on link "JENNIFER MICHELLE YU" at bounding box center [545, 39] width 60 height 14
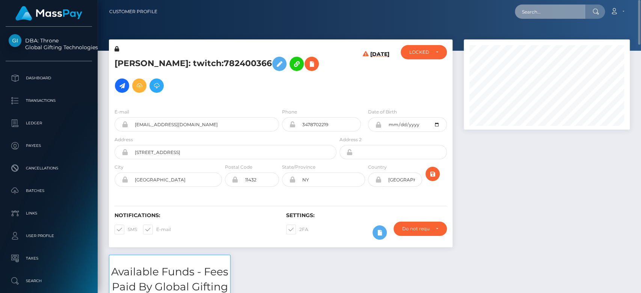
click at [532, 14] on input "text" at bounding box center [550, 12] width 71 height 14
paste input "tastieellie7@gmail.com"
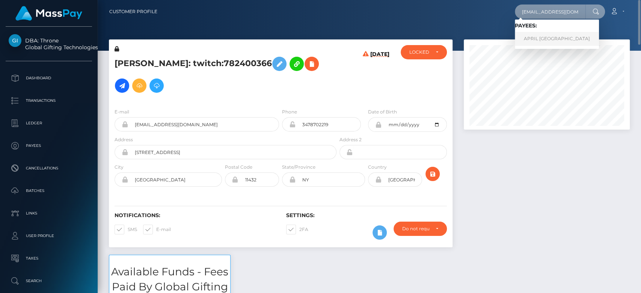
type input "[EMAIL_ADDRESS][DOMAIN_NAME]"
click at [533, 39] on link "APRIL POTSDAM" at bounding box center [557, 39] width 84 height 14
